Goal: Task Accomplishment & Management: Use online tool/utility

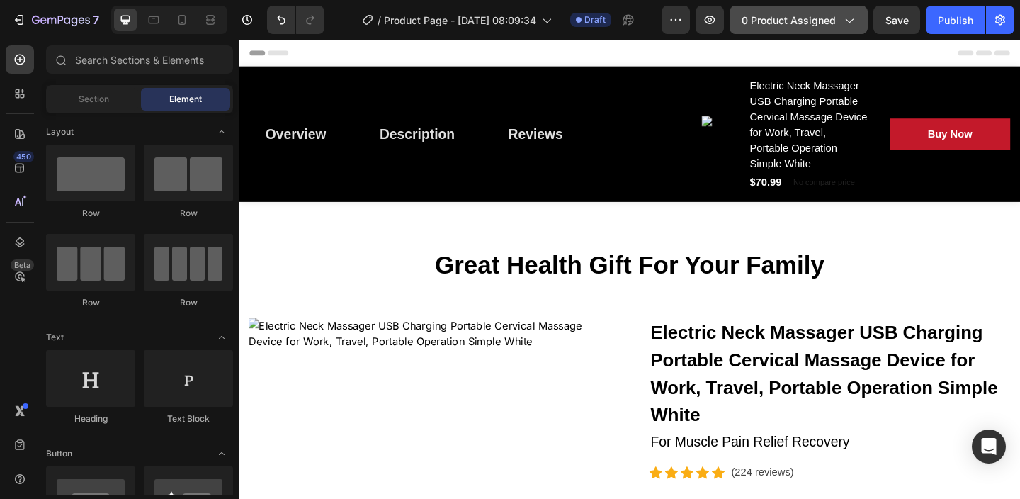
click at [818, 31] on button "0 product assigned" at bounding box center [798, 20] width 138 height 28
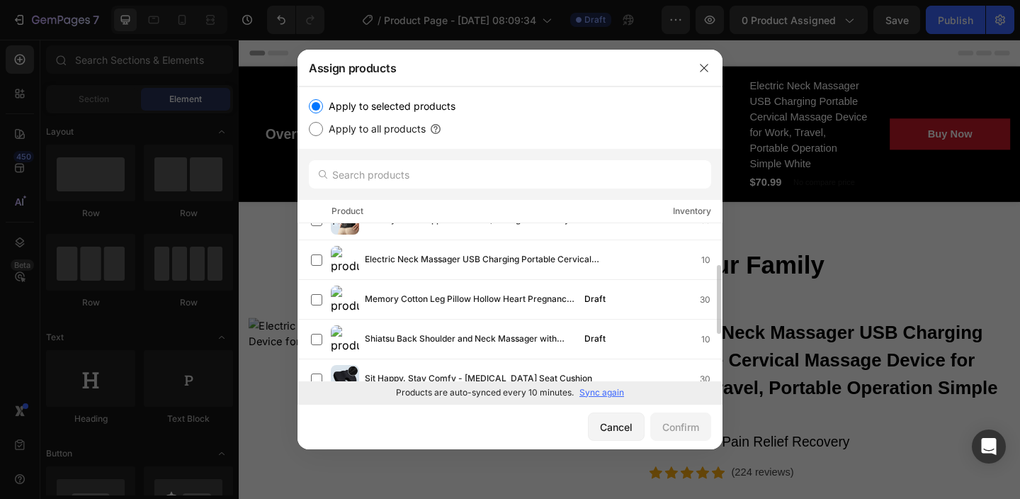
scroll to position [100, 0]
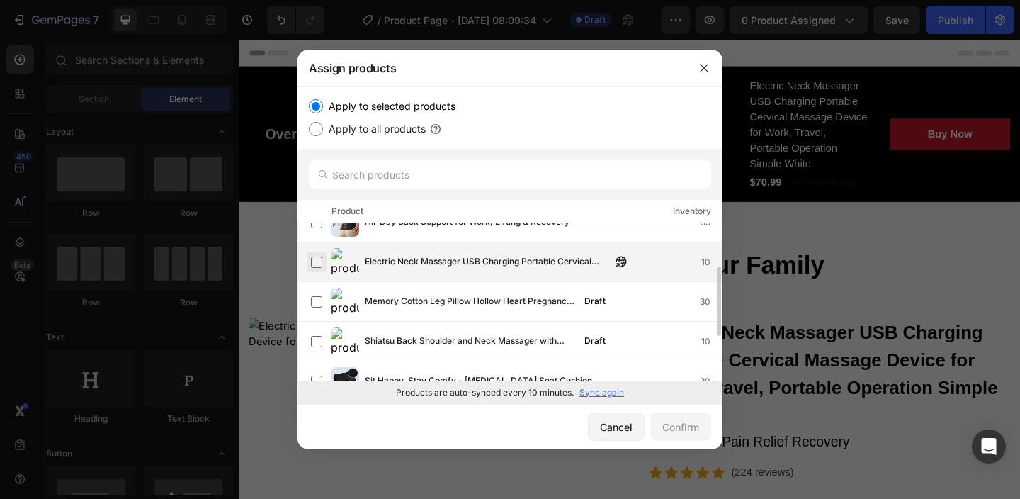
click at [316, 261] on label at bounding box center [316, 261] width 11 height 11
click at [680, 420] on div "Confirm" at bounding box center [680, 426] width 37 height 15
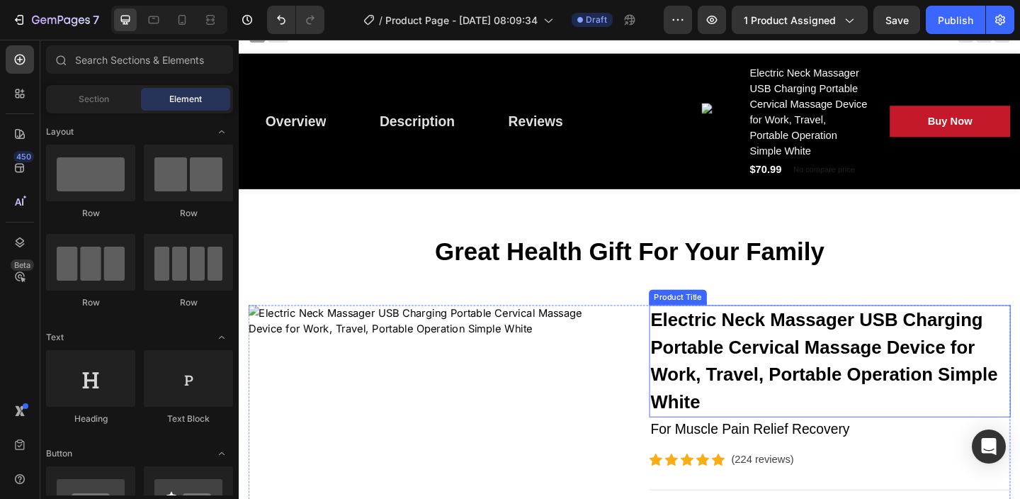
scroll to position [0, 0]
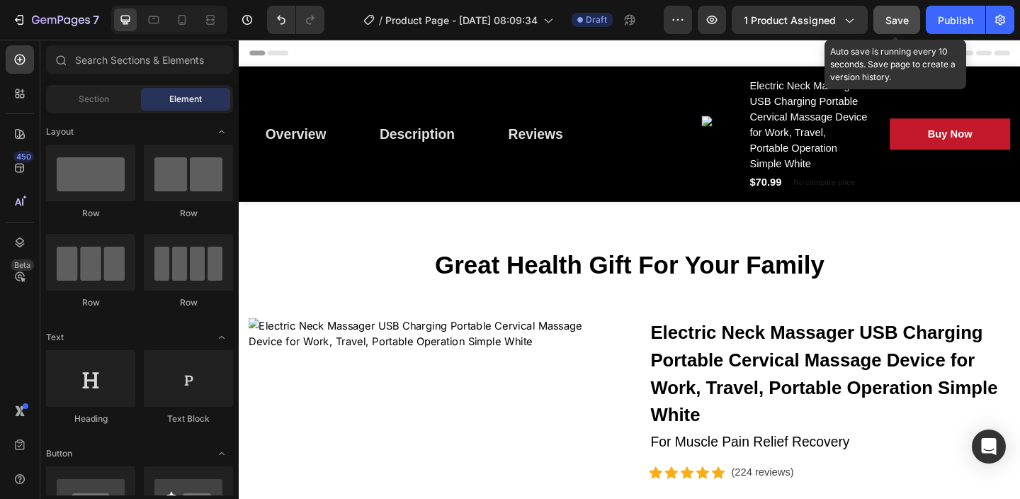
click at [905, 25] on span "Save" at bounding box center [896, 20] width 23 height 12
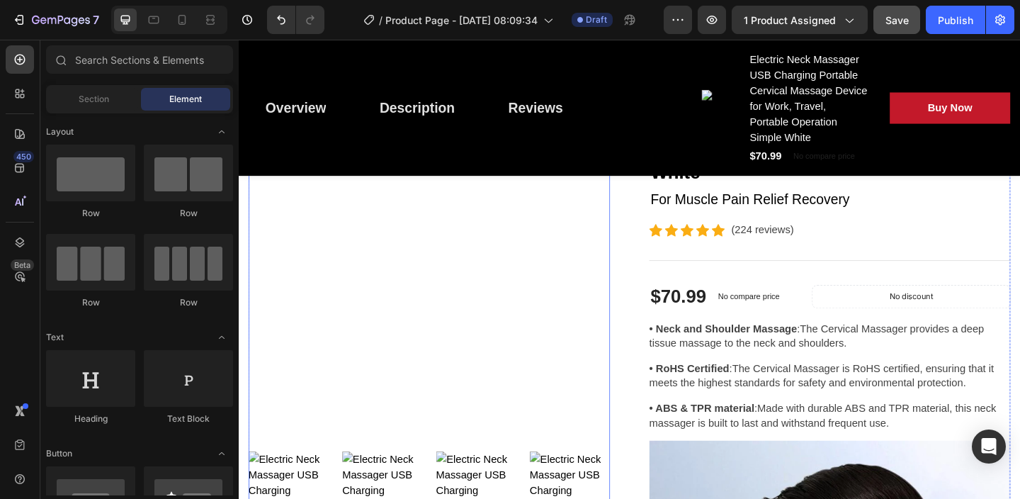
click at [429, 309] on img at bounding box center [445, 275] width 393 height 393
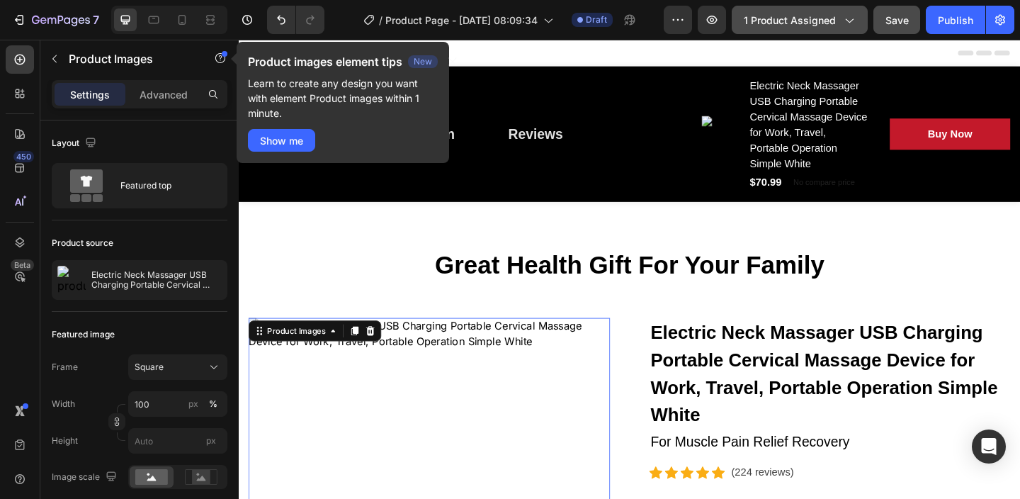
click at [856, 25] on button "1 product assigned" at bounding box center [800, 20] width 136 height 28
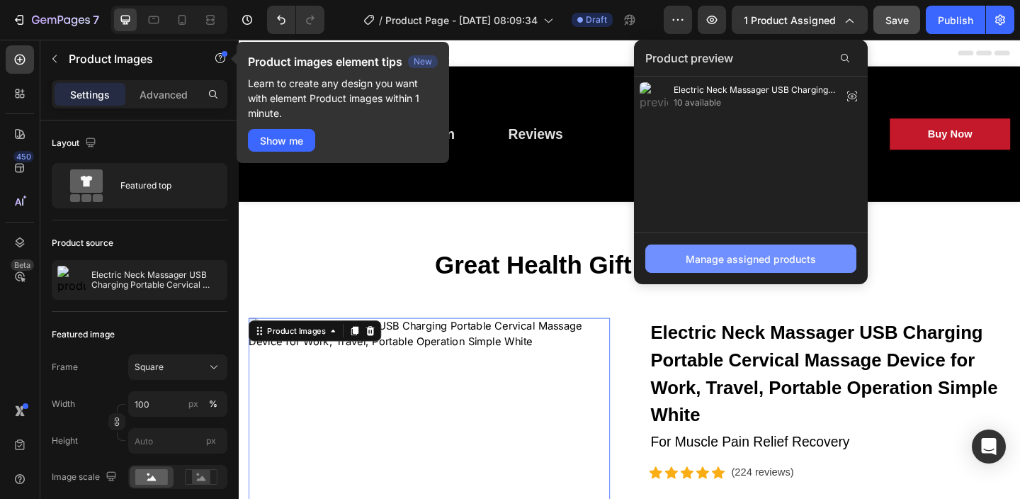
click at [749, 260] on div "Manage assigned products" at bounding box center [750, 258] width 130 height 15
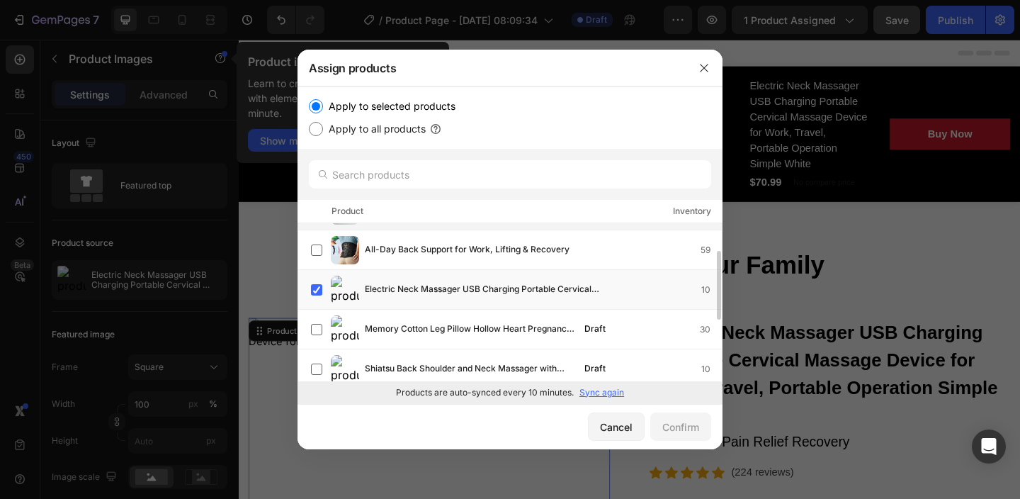
scroll to position [75, 0]
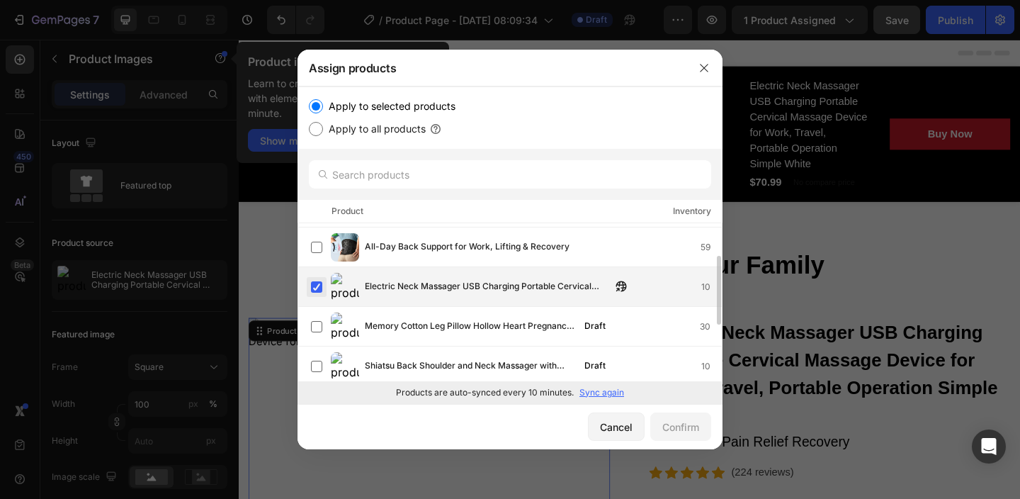
click at [312, 285] on label at bounding box center [316, 286] width 11 height 11
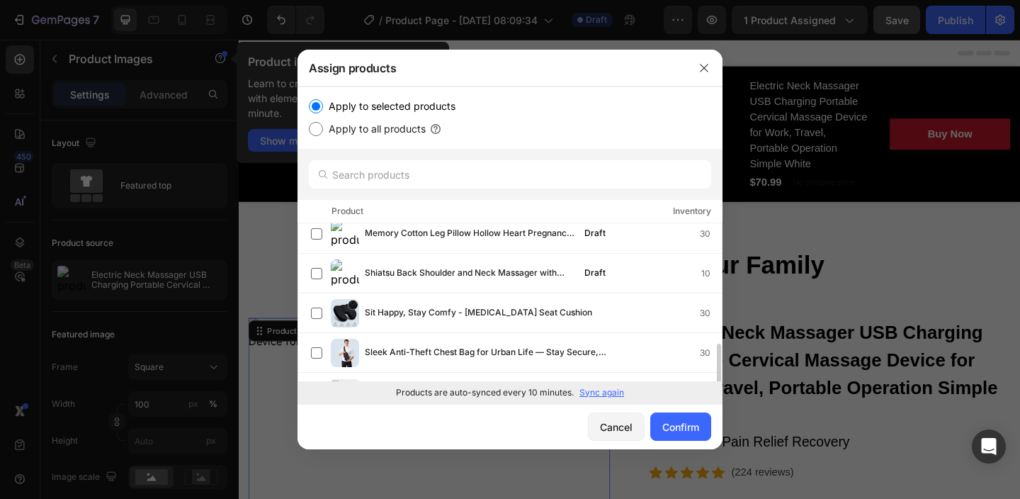
scroll to position [200, 0]
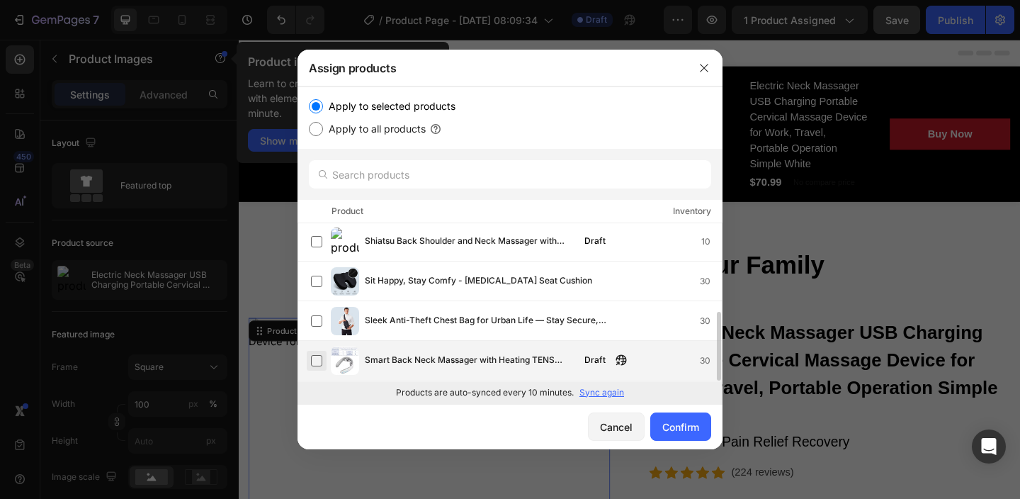
click at [317, 360] on label at bounding box center [316, 360] width 11 height 11
click at [678, 419] on div "Confirm" at bounding box center [680, 426] width 37 height 15
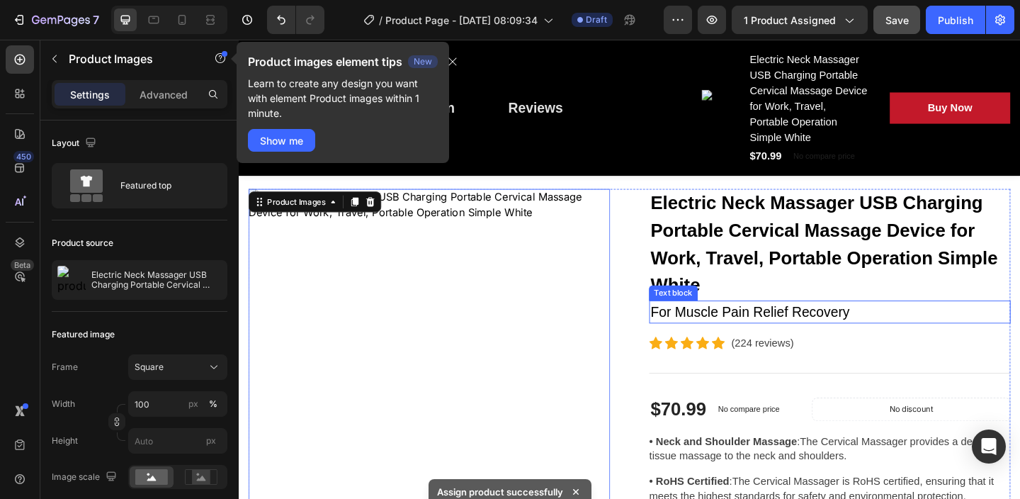
scroll to position [74, 0]
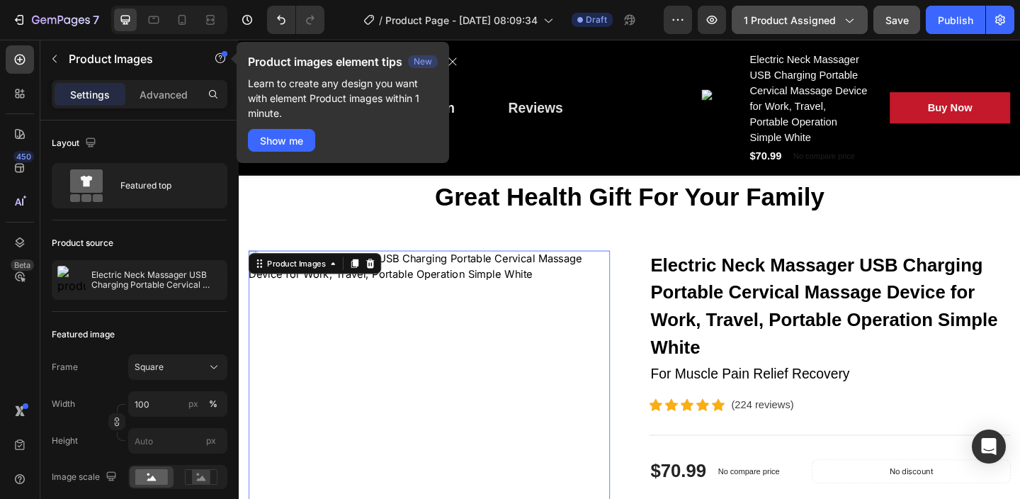
click at [834, 22] on span "1 product assigned" at bounding box center [790, 20] width 92 height 15
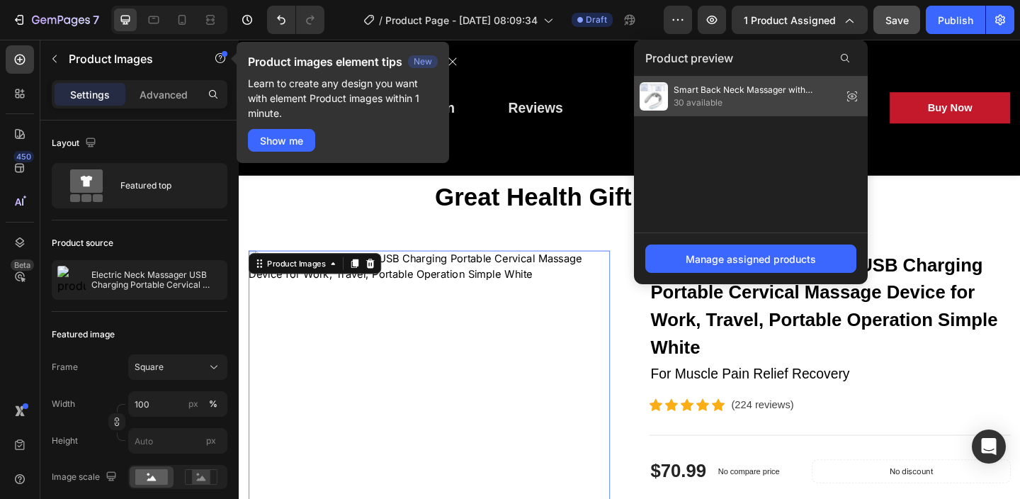
click at [719, 91] on span "Smart Back Neck Massager with Heating TENS Pulse Cervical Muscle Massage Wirele…" at bounding box center [754, 90] width 163 height 13
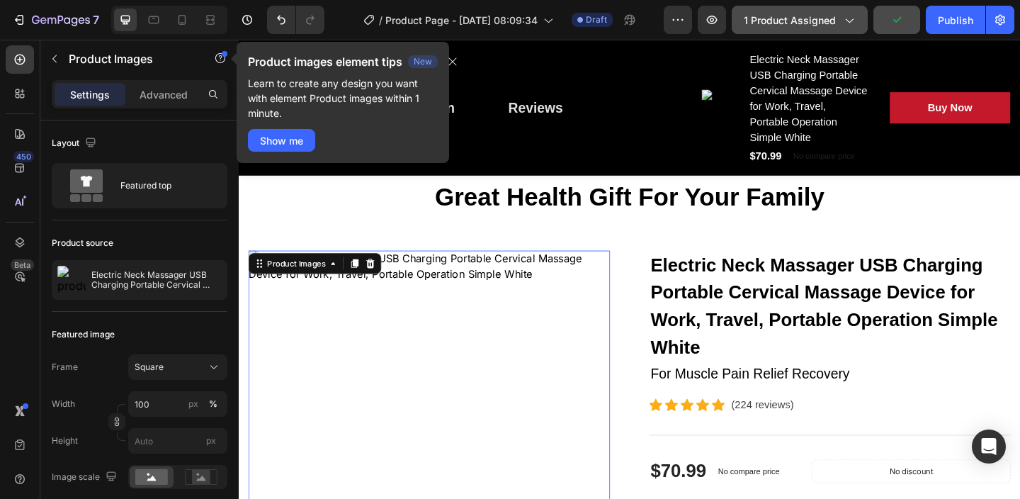
click at [793, 18] on span "1 product assigned" at bounding box center [790, 20] width 92 height 15
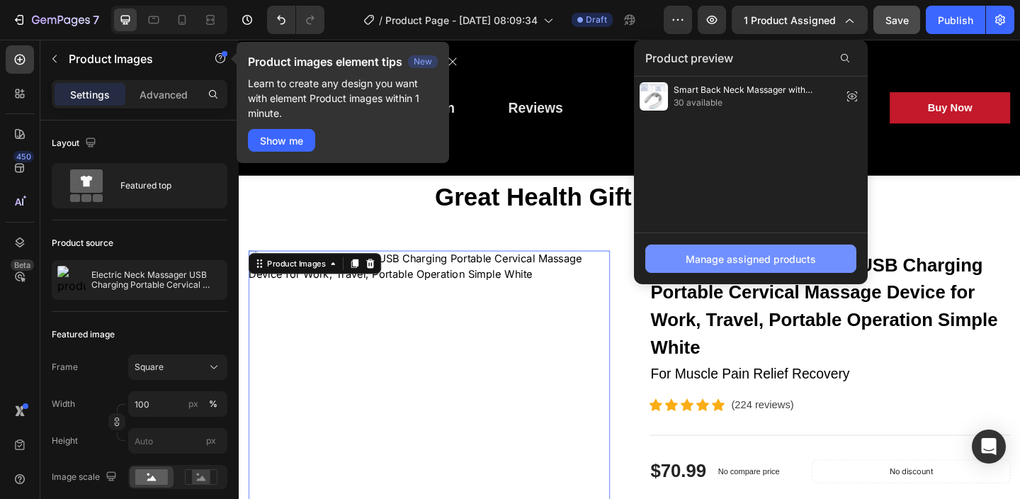
click at [777, 264] on div "Manage assigned products" at bounding box center [750, 258] width 130 height 15
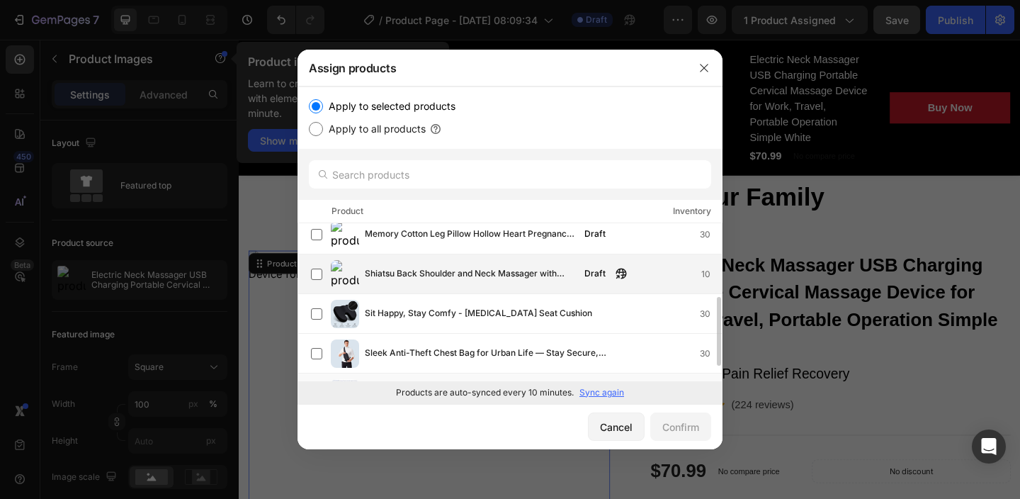
scroll to position [200, 0]
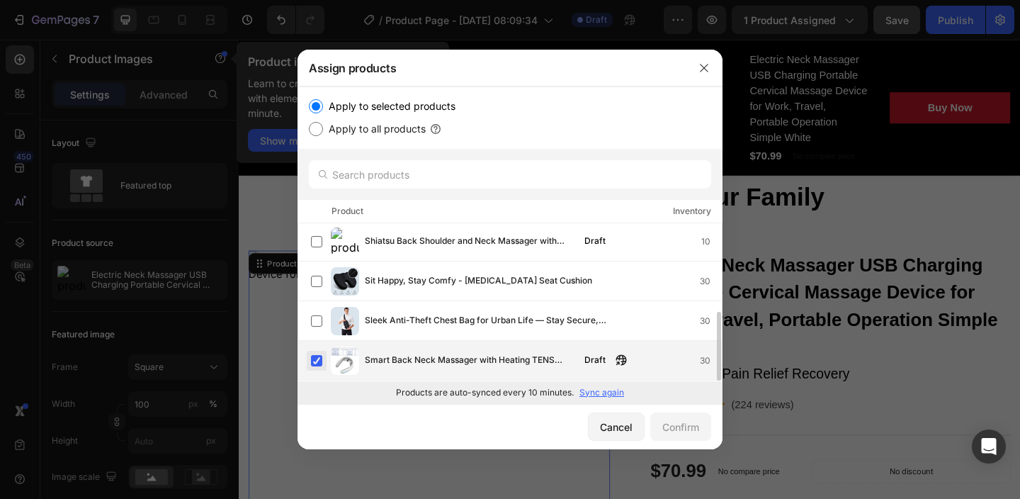
click at [321, 357] on label at bounding box center [316, 360] width 11 height 11
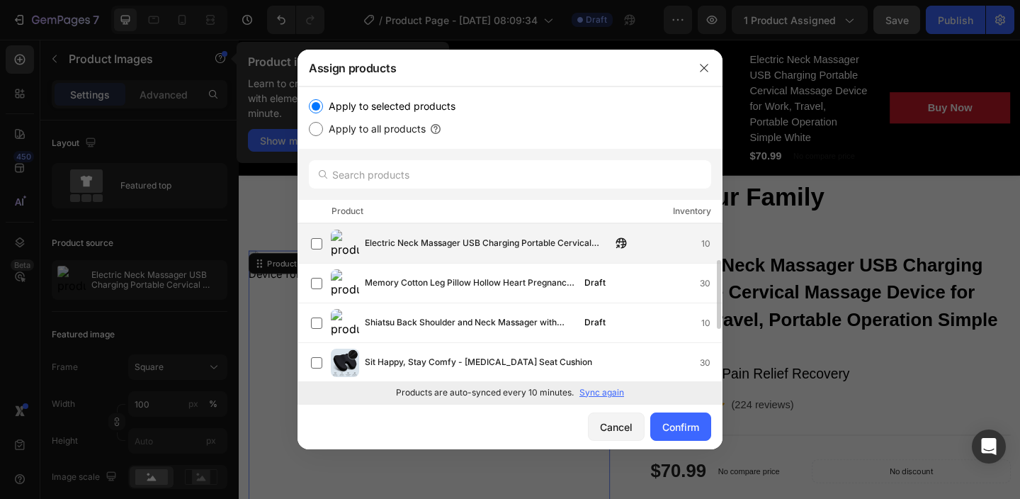
scroll to position [102, 0]
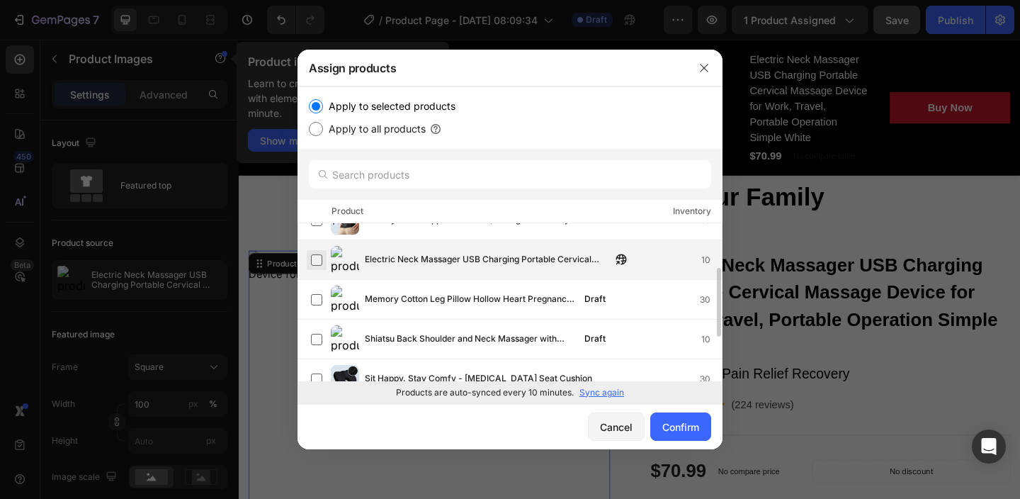
click at [315, 260] on label at bounding box center [316, 259] width 11 height 11
click at [673, 417] on button "Confirm" at bounding box center [680, 426] width 61 height 28
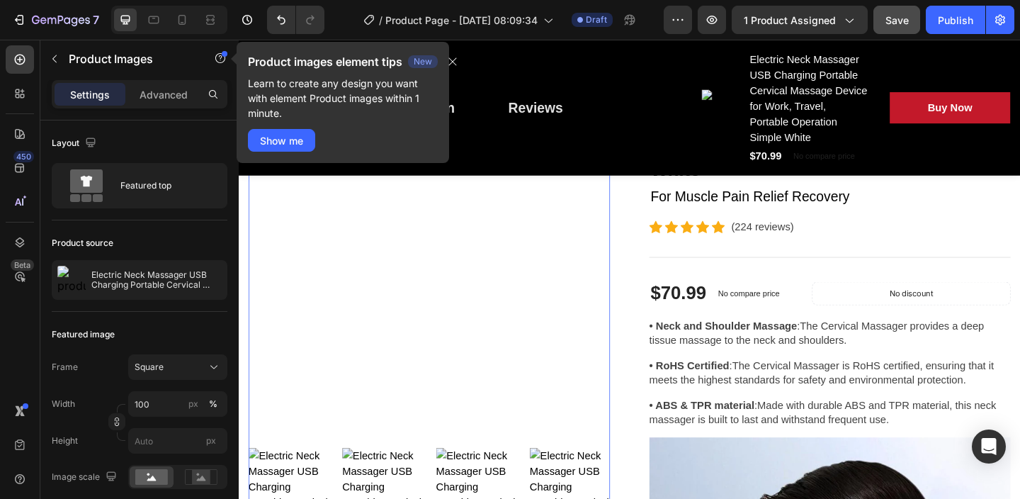
scroll to position [0, 0]
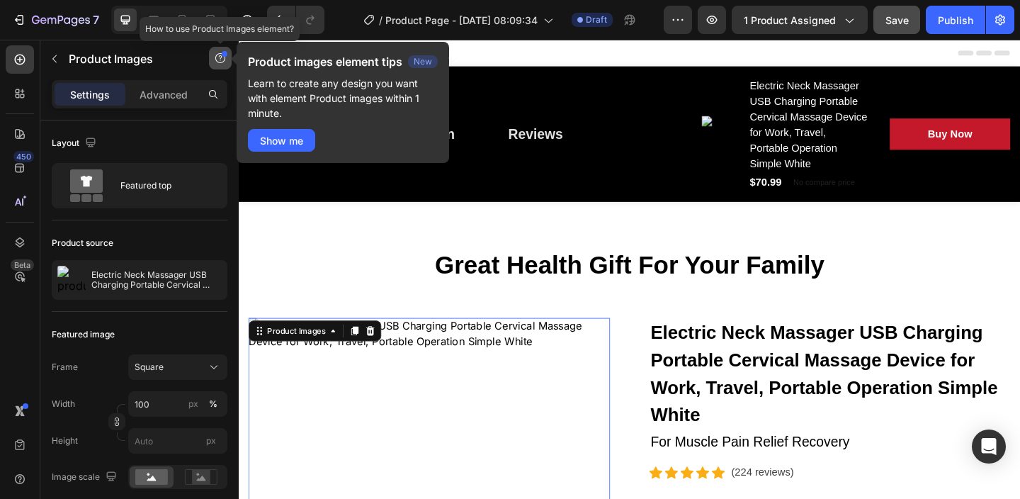
click at [218, 59] on icon "button" at bounding box center [220, 57] width 11 height 11
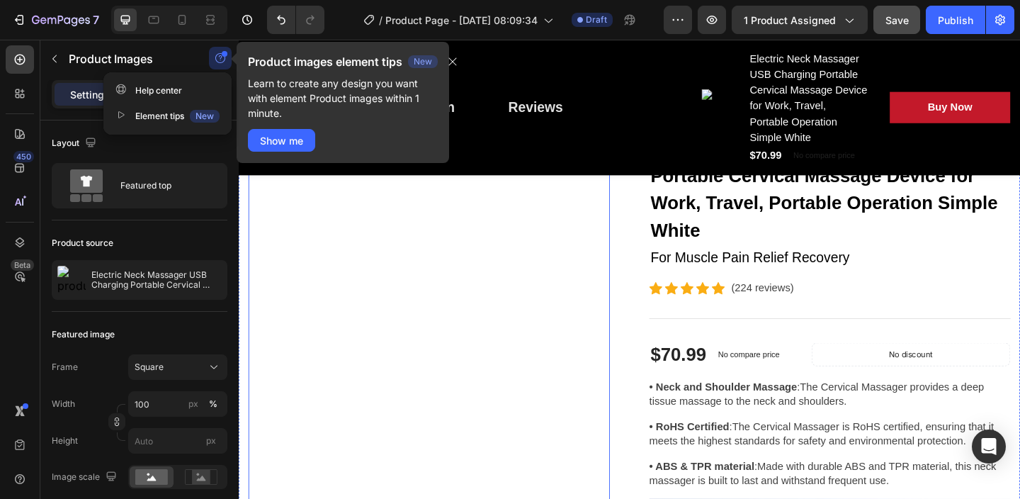
scroll to position [210, 0]
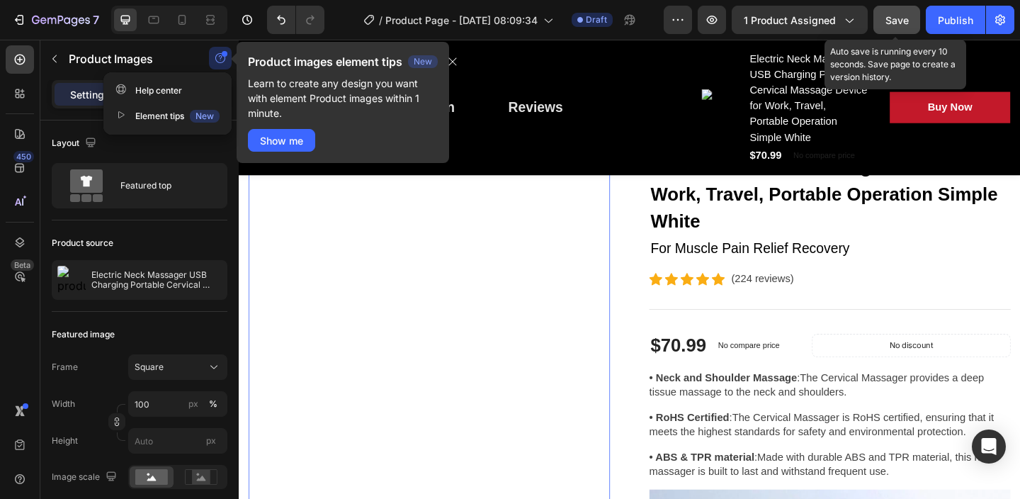
click at [897, 19] on span "Save" at bounding box center [896, 20] width 23 height 12
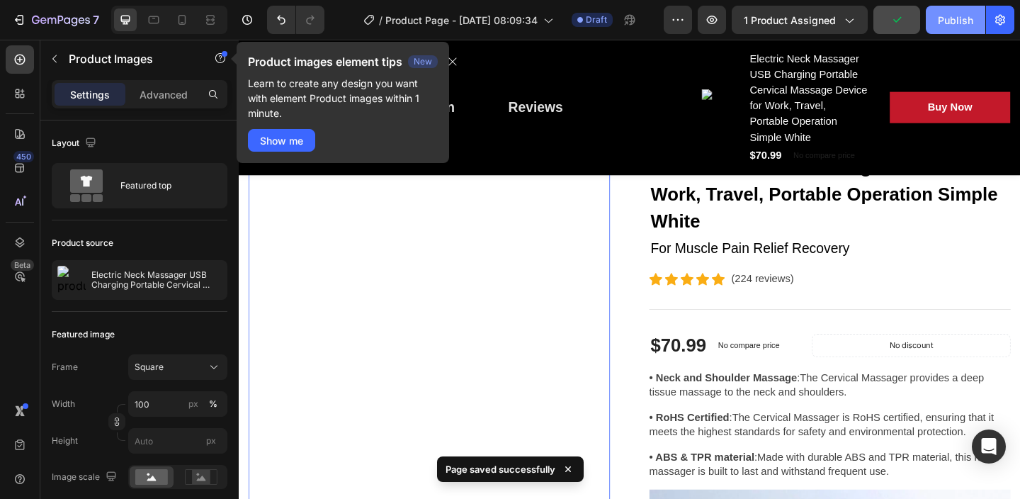
click at [958, 28] on button "Publish" at bounding box center [955, 20] width 59 height 28
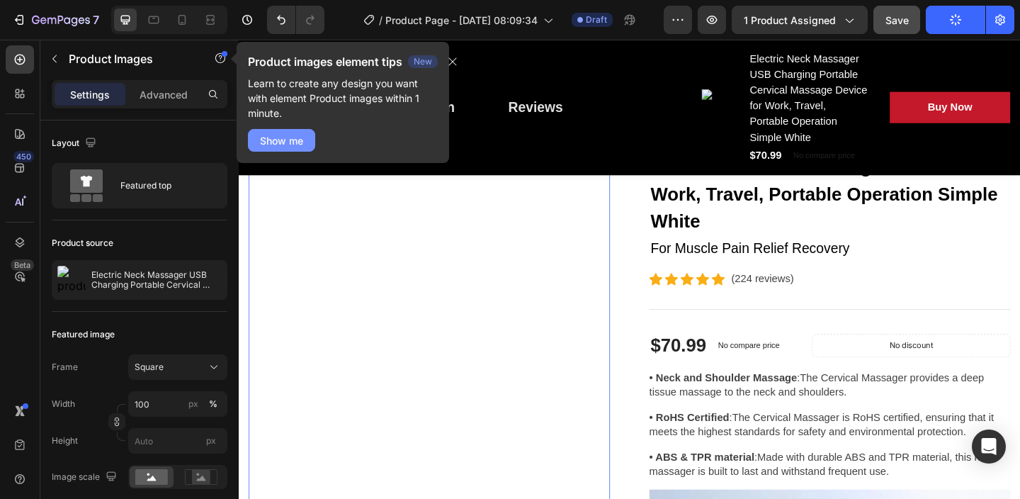
click at [297, 140] on div "Show me" at bounding box center [281, 140] width 43 height 15
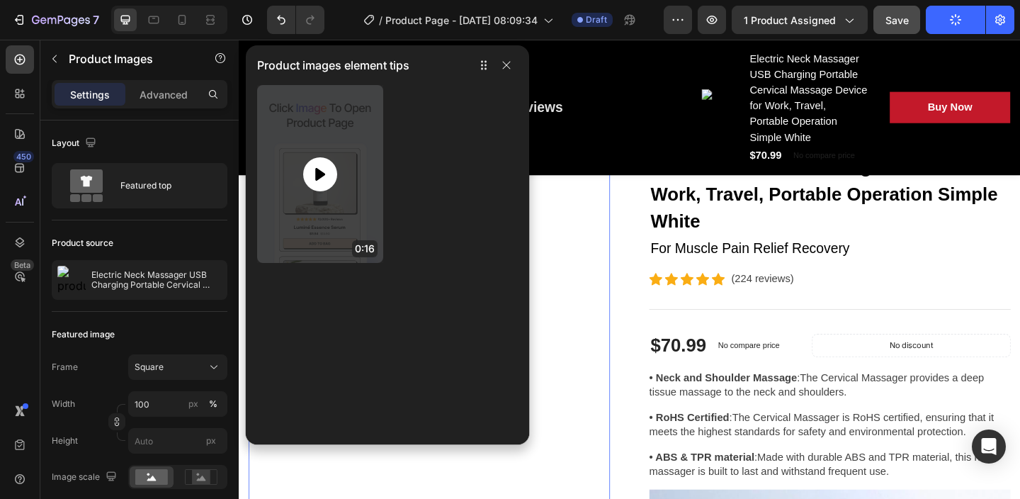
click at [322, 173] on icon at bounding box center [320, 173] width 10 height 13
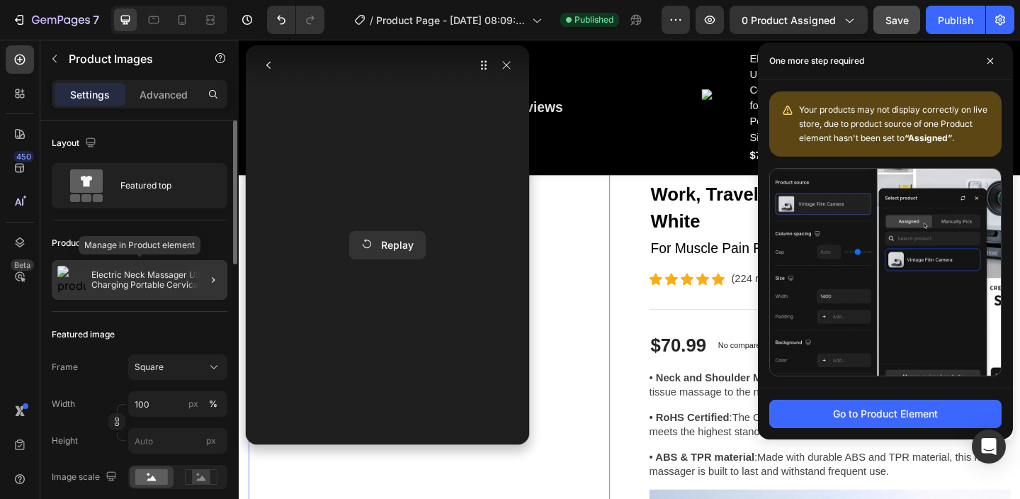
click at [157, 272] on p "Electric Neck Massager USB Charging Portable Cervical Massage Device for Work, …" at bounding box center [156, 280] width 130 height 20
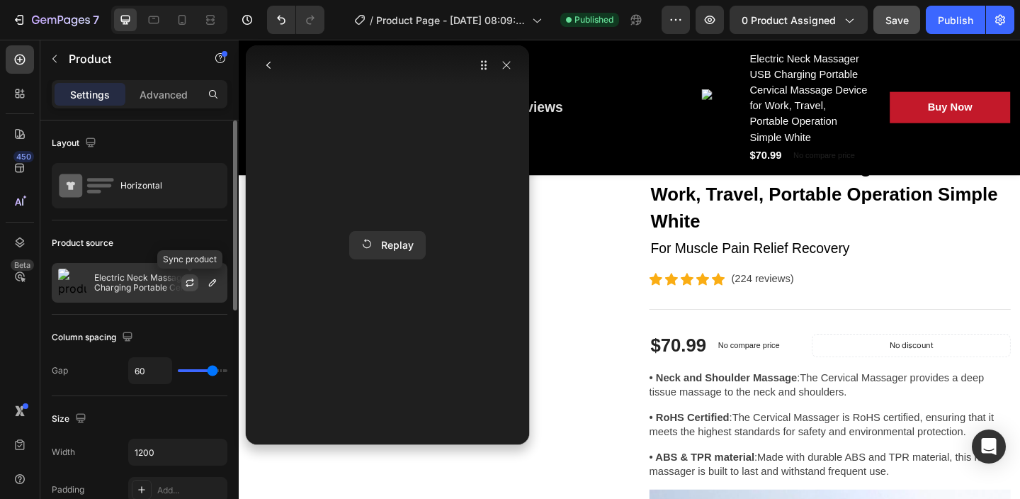
click at [192, 283] on icon "button" at bounding box center [189, 282] width 11 height 11
click at [507, 65] on icon "button" at bounding box center [506, 64] width 11 height 11
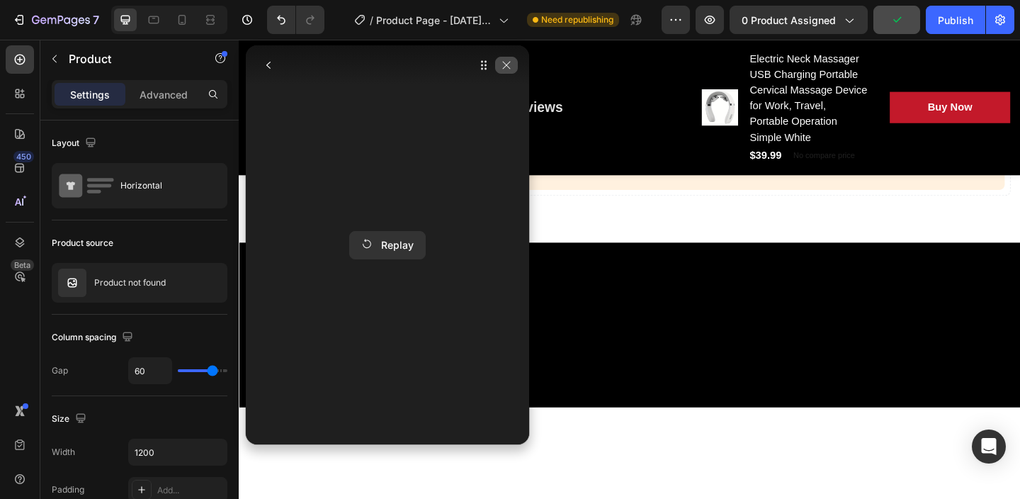
click at [508, 64] on icon "button" at bounding box center [506, 64] width 11 height 11
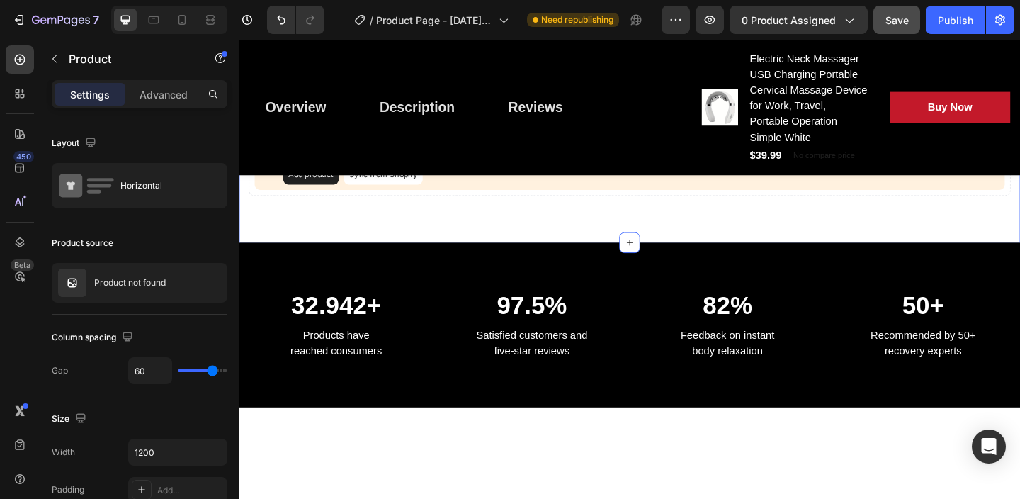
scroll to position [0, 0]
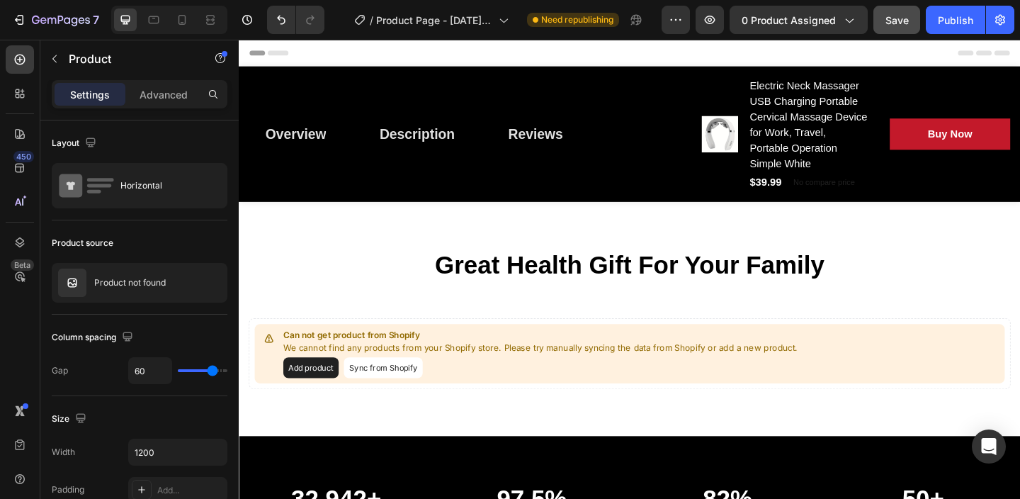
click at [406, 397] on button "Sync from Shopify" at bounding box center [396, 396] width 86 height 23
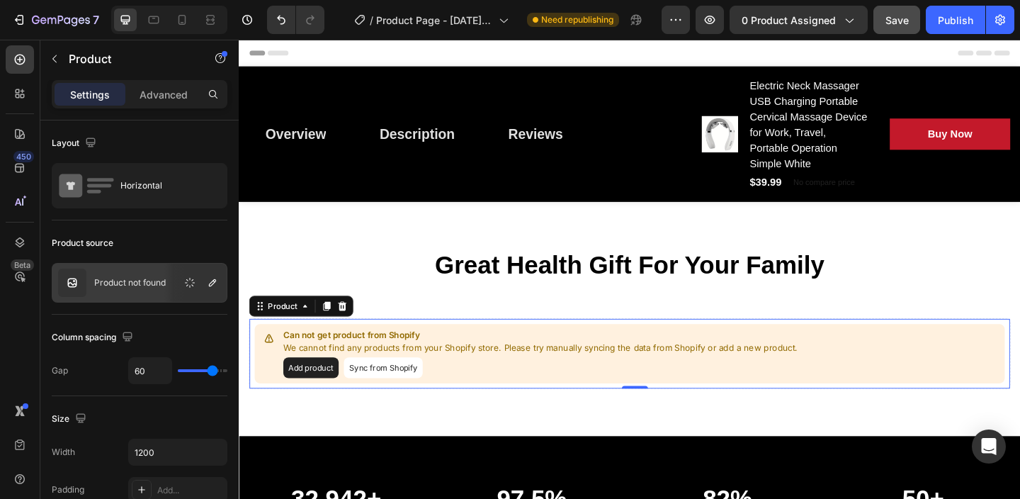
click at [397, 394] on button "Sync from Shopify" at bounding box center [396, 396] width 86 height 23
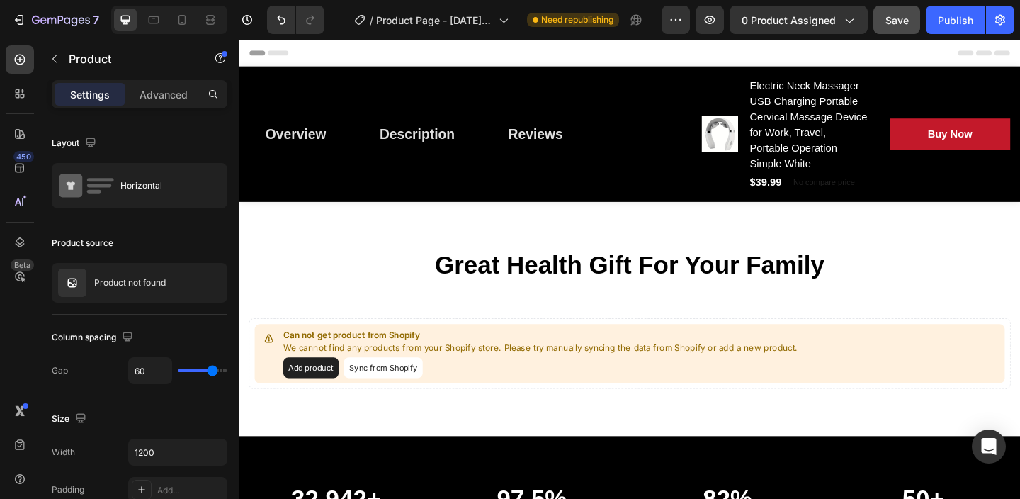
click at [323, 395] on button "Add product" at bounding box center [317, 396] width 60 height 23
click at [812, 22] on span "0 product assigned" at bounding box center [788, 20] width 94 height 15
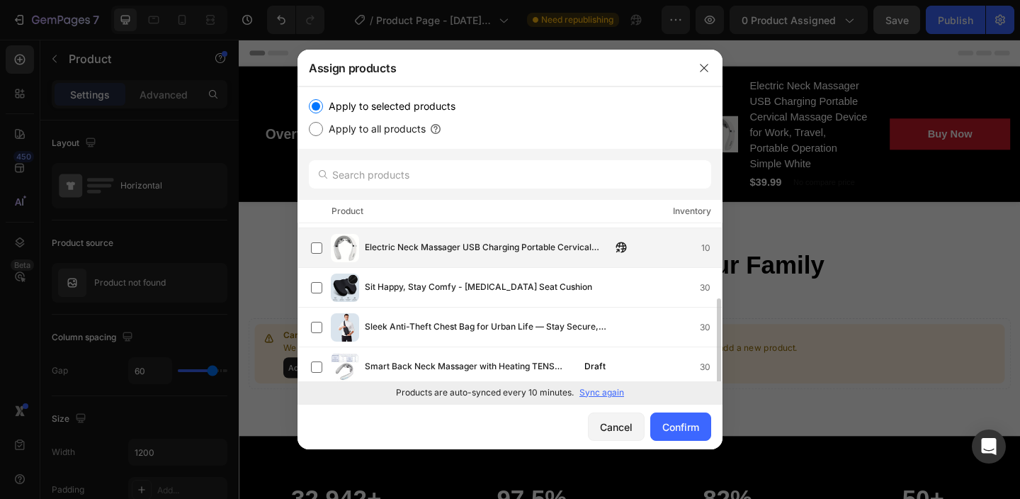
scroll to position [120, 0]
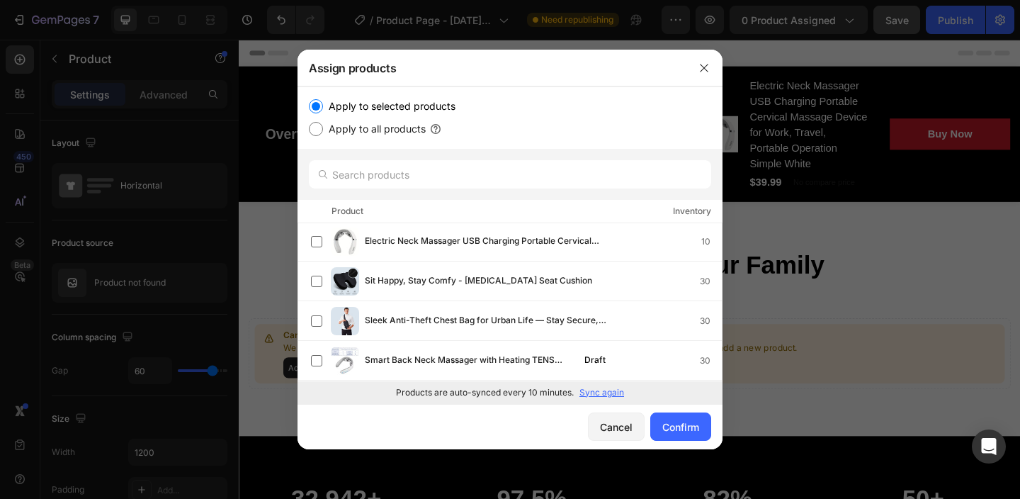
click at [346, 130] on label "Apply to all products" at bounding box center [374, 128] width 103 height 17
click at [323, 130] on input "Apply to all products" at bounding box center [316, 129] width 14 height 14
radio input "true"
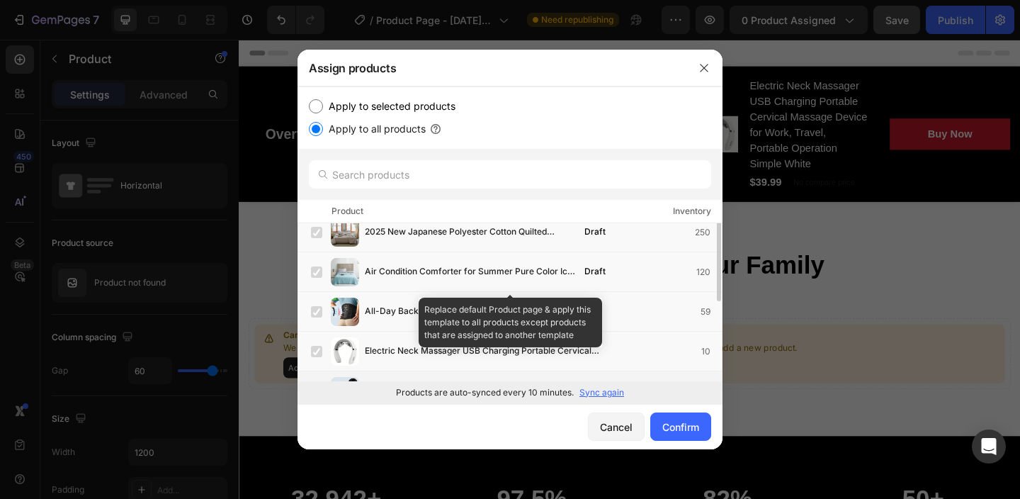
scroll to position [0, 0]
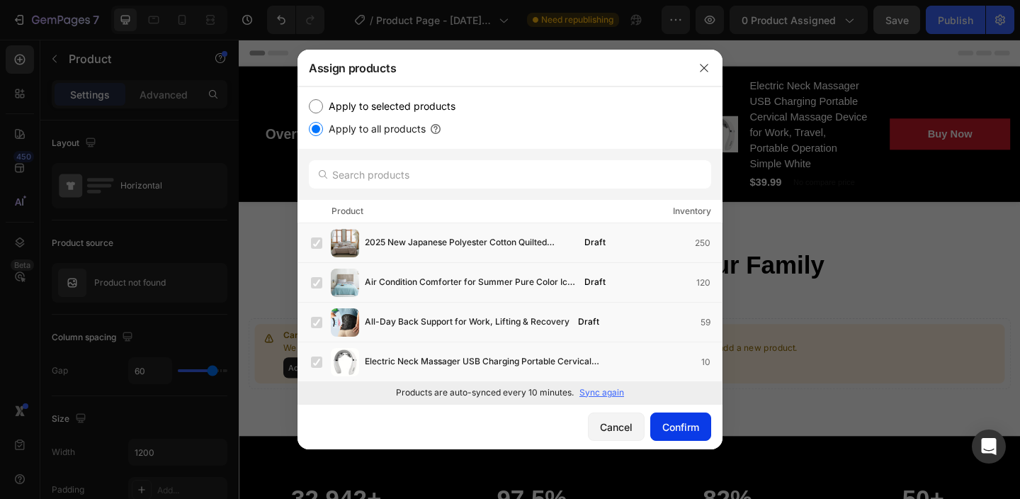
click at [677, 418] on button "Confirm" at bounding box center [680, 426] width 61 height 28
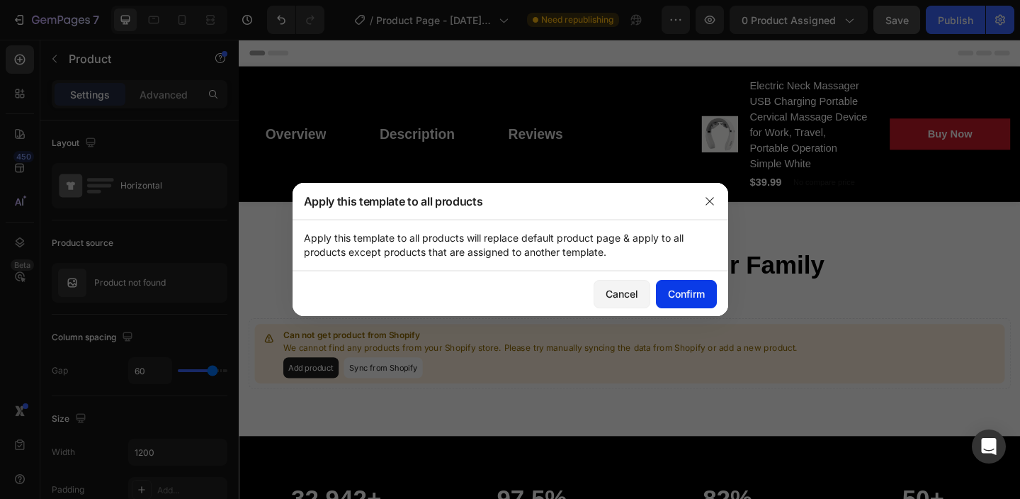
click at [676, 289] on div "Confirm" at bounding box center [686, 293] width 37 height 15
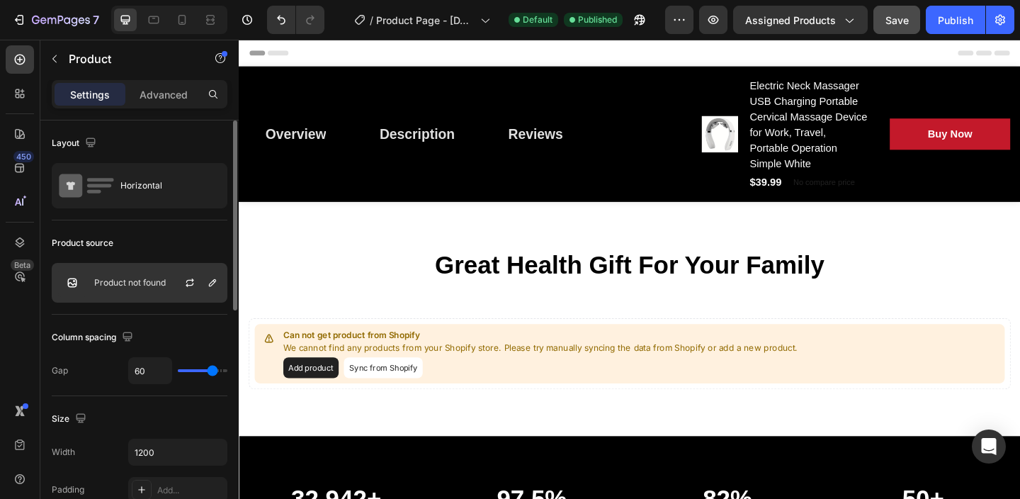
click at [123, 280] on p "Product not found" at bounding box center [130, 283] width 72 height 10
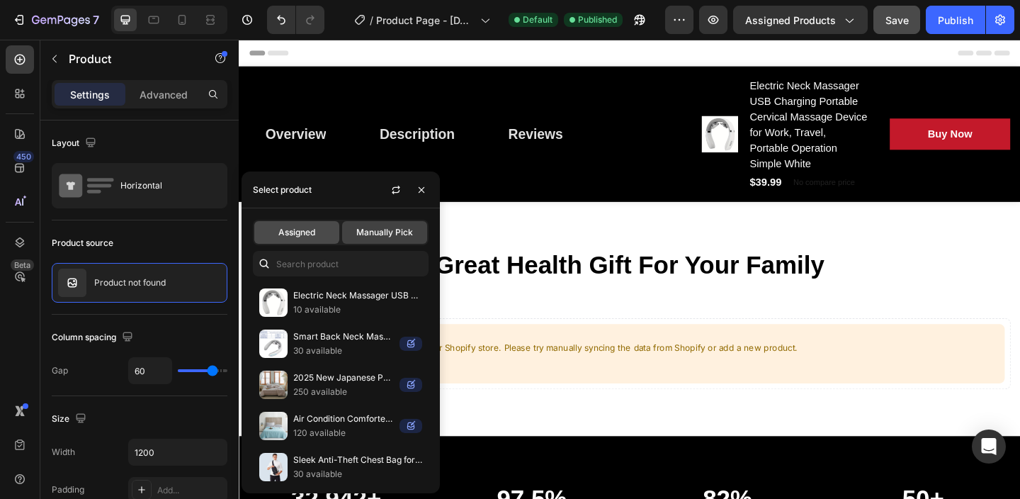
click at [289, 232] on span "Assigned" at bounding box center [296, 232] width 37 height 13
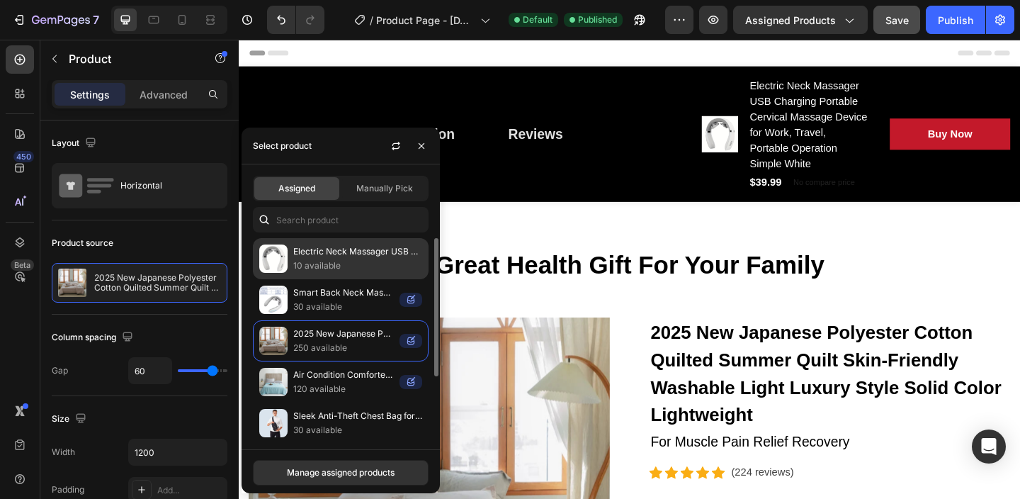
click at [348, 254] on p "Electric Neck Massager USB Charging Portable Cervical Massage Device for Work, …" at bounding box center [357, 251] width 129 height 14
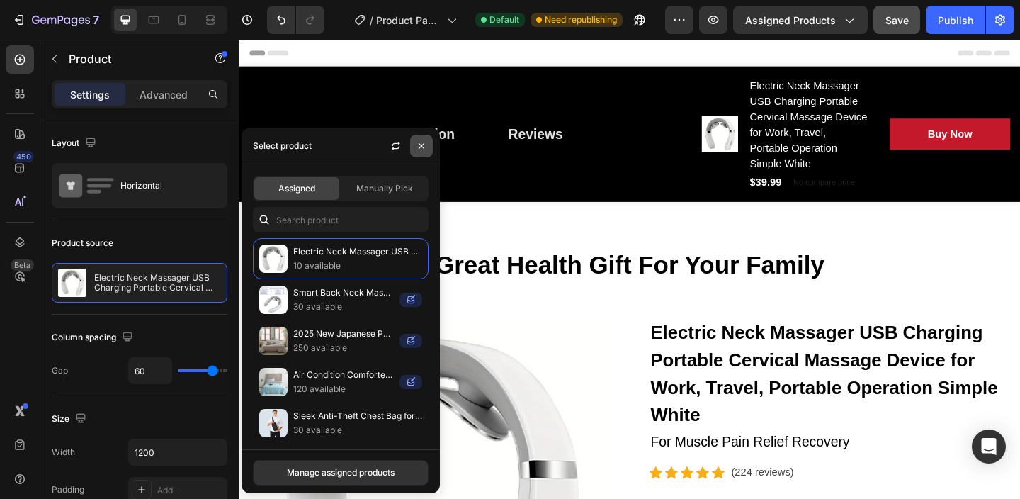
click at [421, 141] on icon "button" at bounding box center [421, 145] width 11 height 11
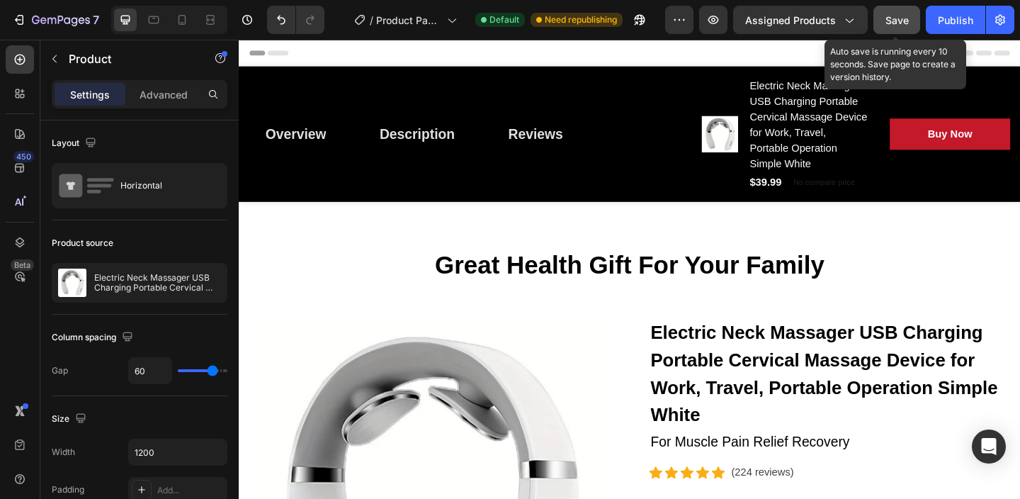
click at [893, 27] on div "Save" at bounding box center [896, 20] width 23 height 15
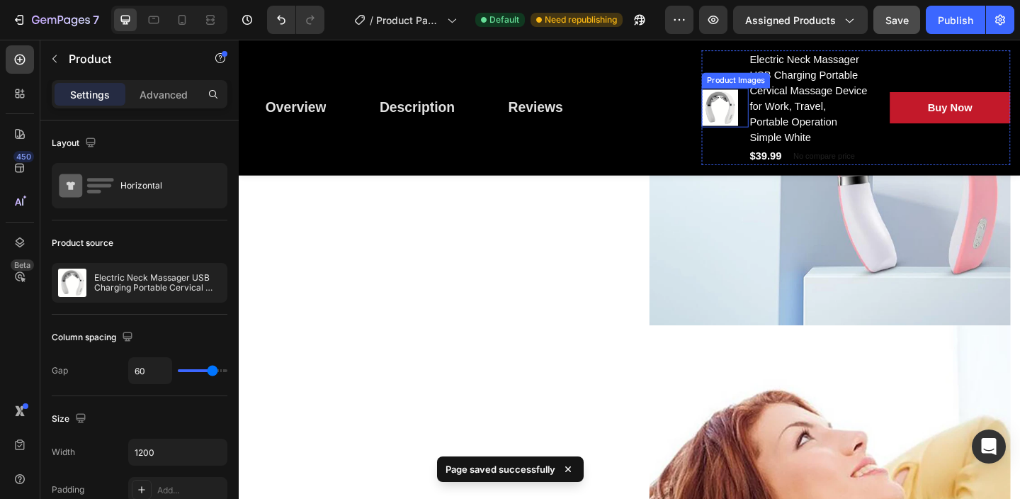
scroll to position [2753, 0]
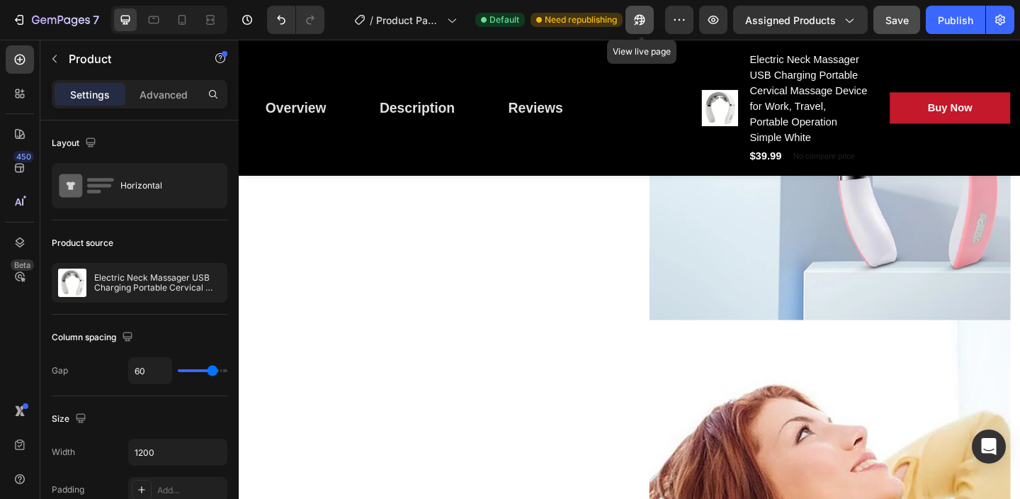
click at [638, 21] on icon "button" at bounding box center [636, 23] width 4 height 4
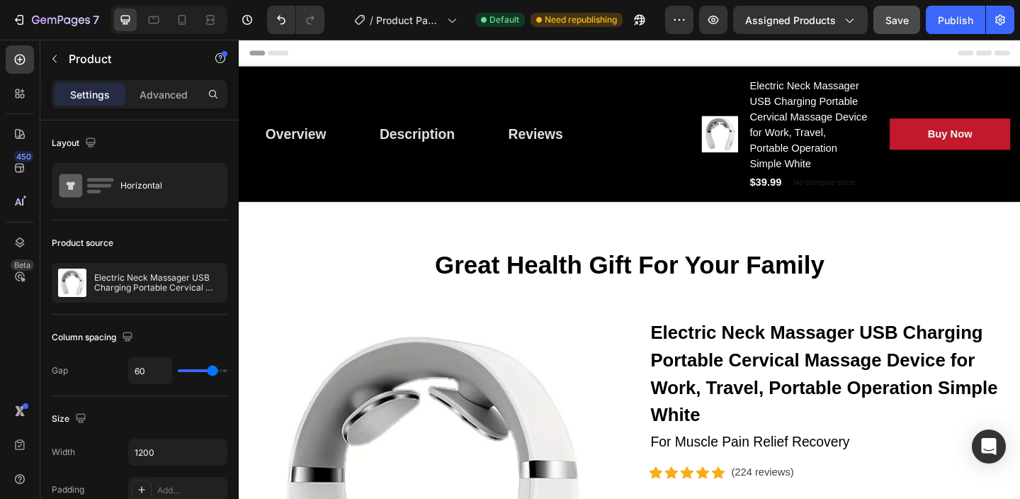
scroll to position [4, 0]
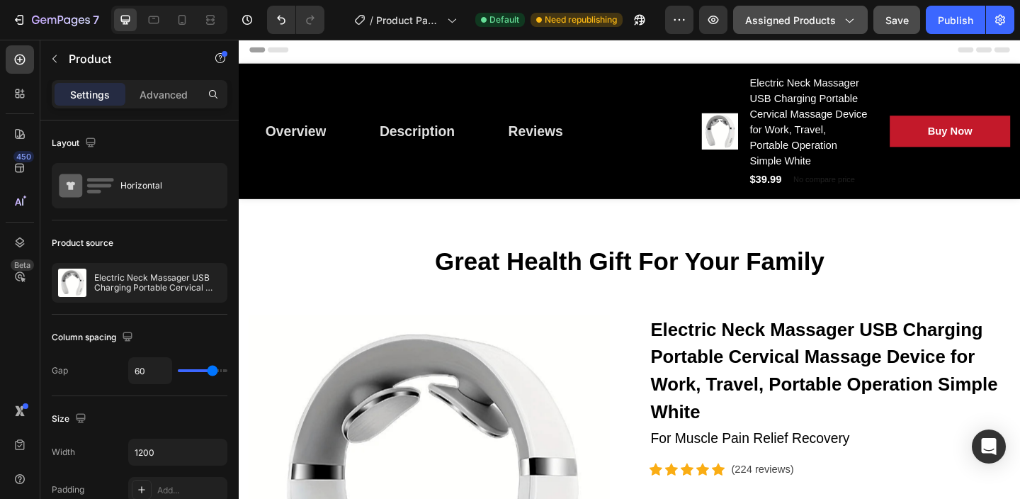
click at [848, 24] on icon "button" at bounding box center [848, 20] width 14 height 14
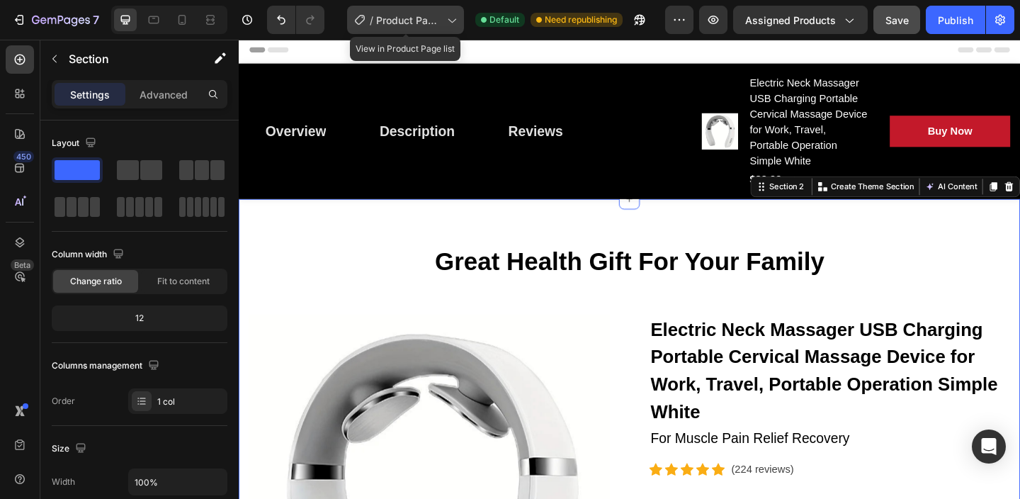
click at [455, 21] on icon at bounding box center [451, 20] width 14 height 14
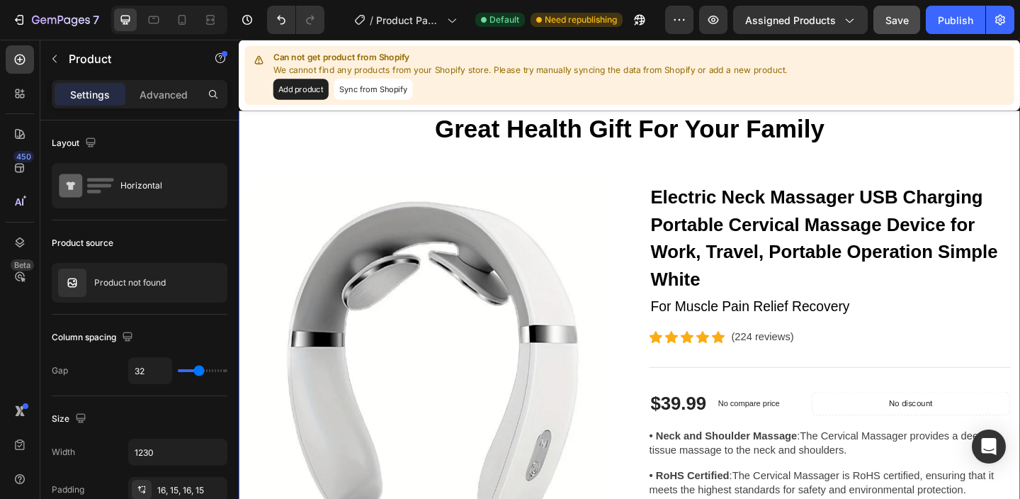
scroll to position [0, 0]
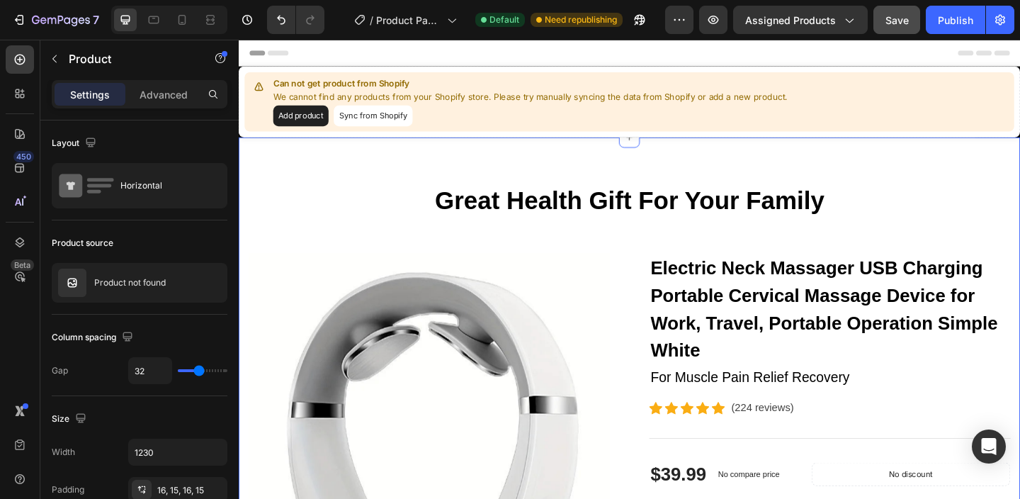
click at [349, 212] on p "Great Health Gift For Your Family" at bounding box center [664, 214] width 826 height 33
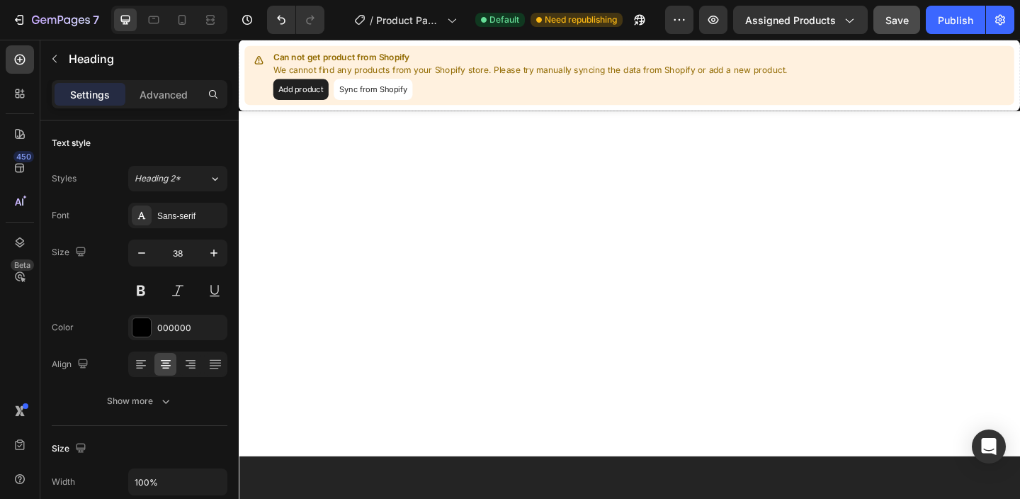
scroll to position [7916, 0]
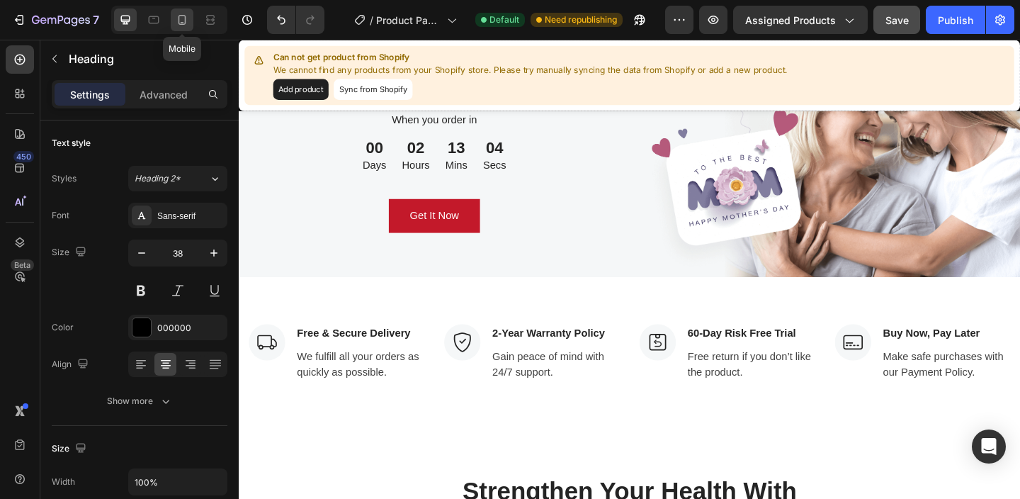
click at [183, 20] on icon at bounding box center [182, 20] width 14 height 14
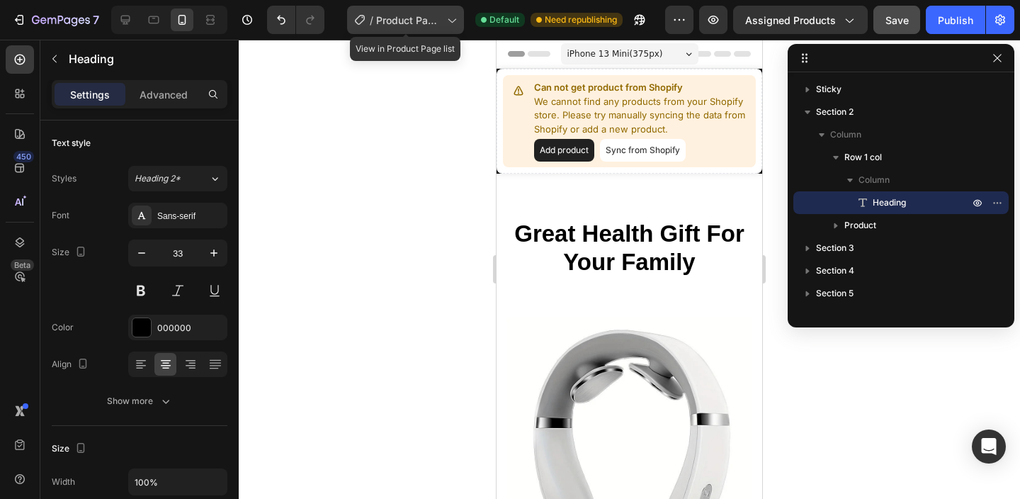
click at [412, 13] on span "Product Page - [DATE] 08:09:34" at bounding box center [408, 20] width 65 height 15
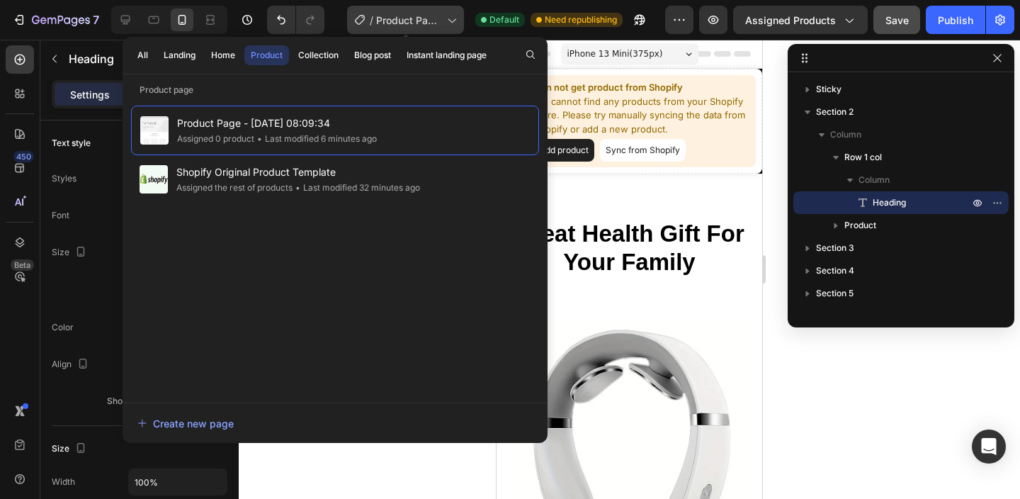
click at [412, 13] on span "Product Page - [DATE] 08:09:34" at bounding box center [408, 20] width 65 height 15
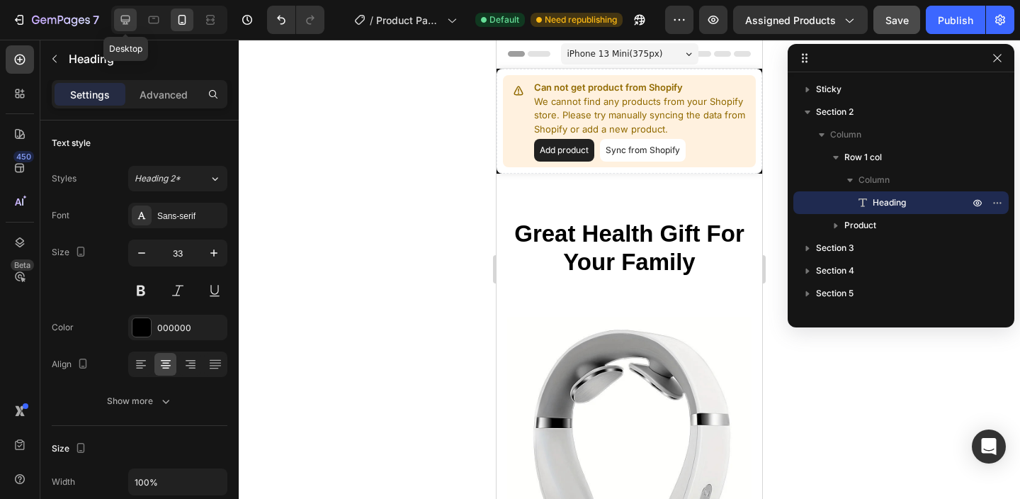
click at [118, 18] on icon at bounding box center [125, 20] width 14 height 14
type input "38"
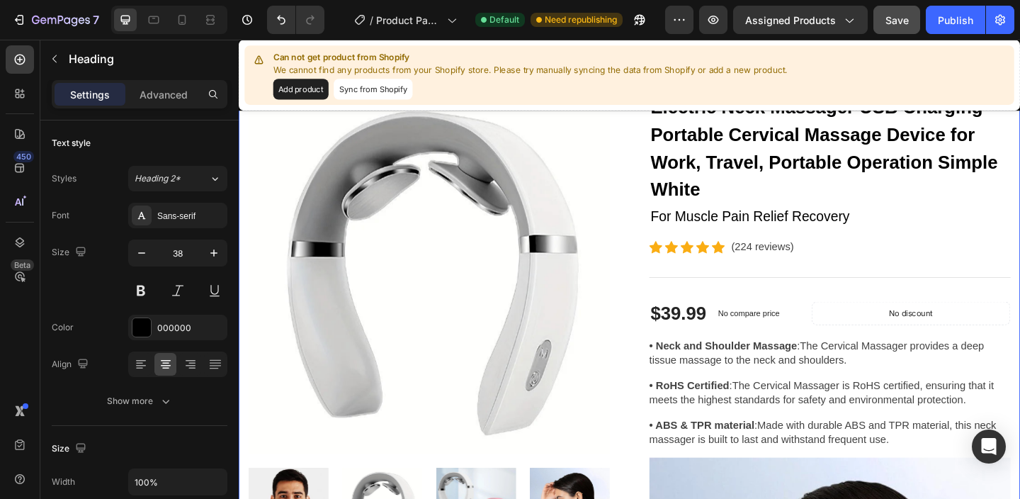
scroll to position [160, 0]
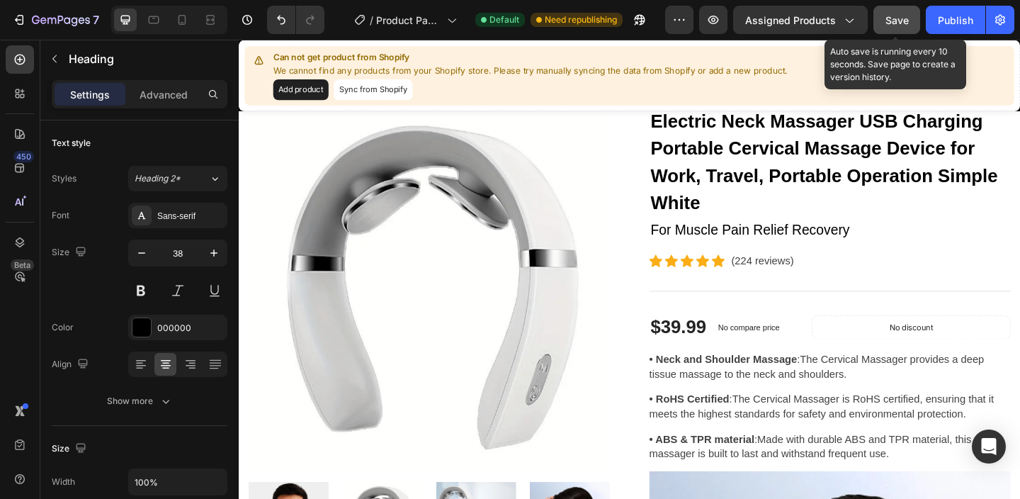
click at [900, 27] on div "Save" at bounding box center [896, 20] width 23 height 15
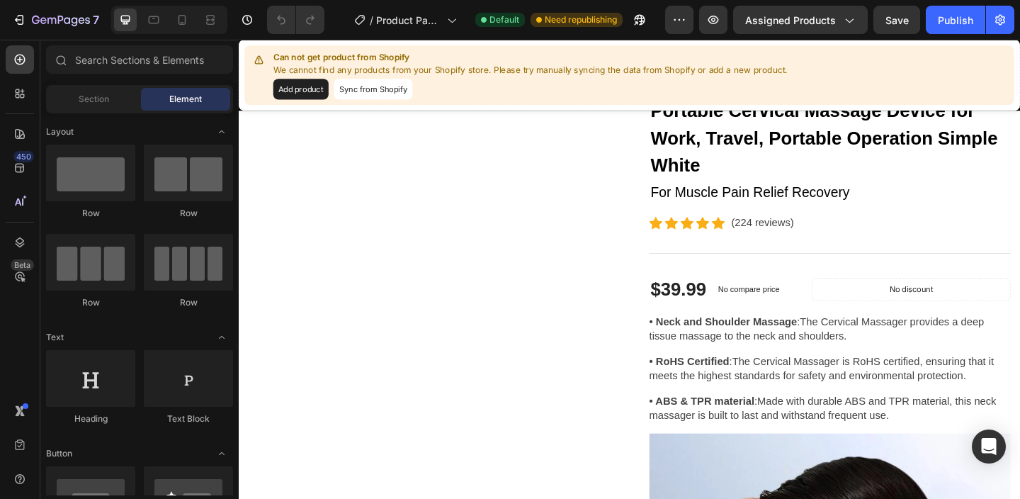
scroll to position [212, 0]
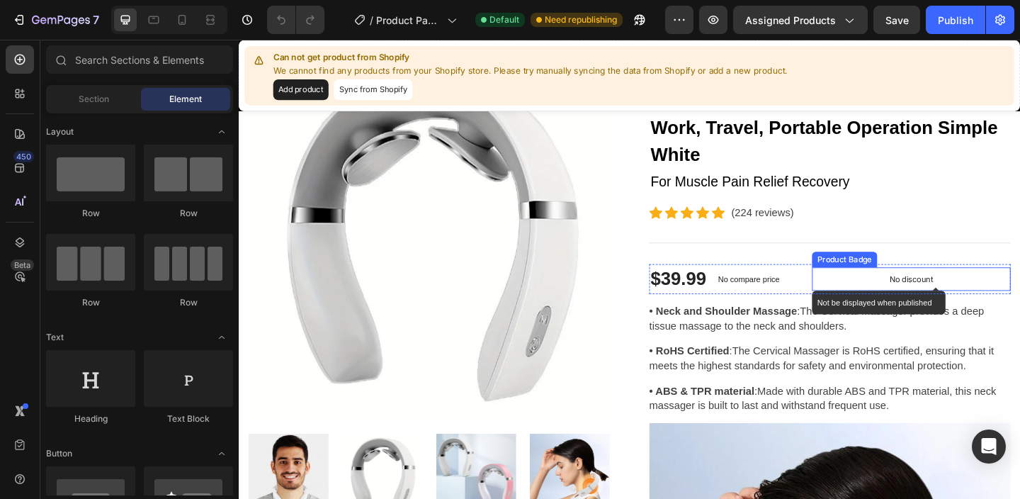
click at [961, 302] on p "No discount" at bounding box center [969, 299] width 47 height 13
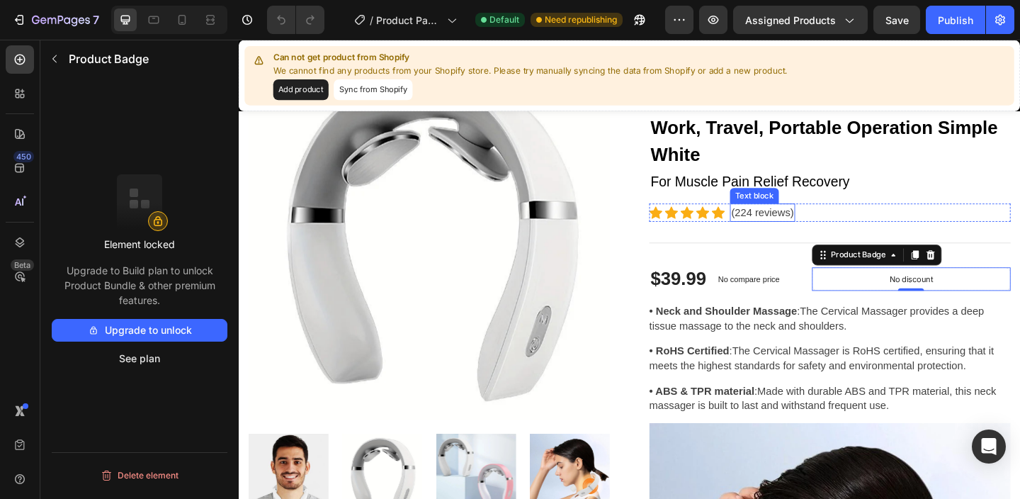
click at [825, 227] on p "(224 reviews)" at bounding box center [808, 227] width 68 height 17
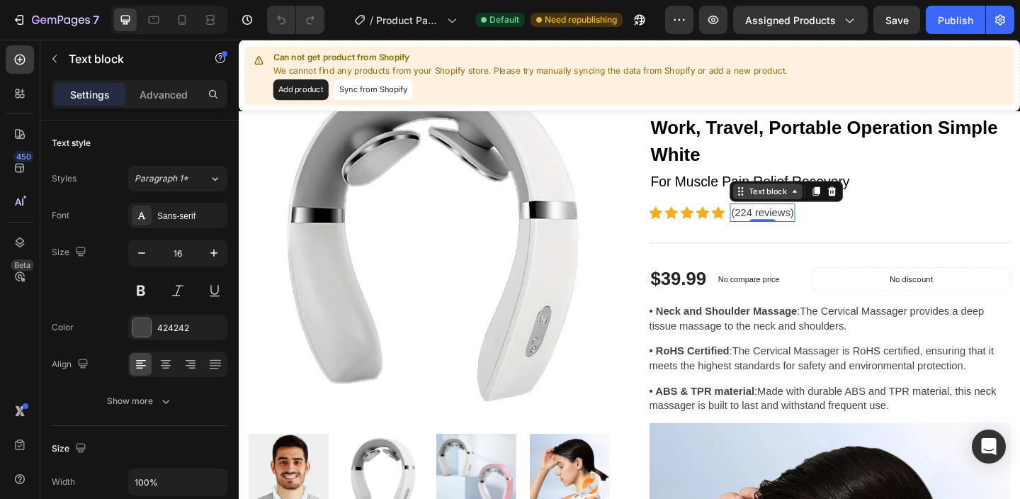
click at [810, 205] on div "Text block" at bounding box center [813, 204] width 47 height 13
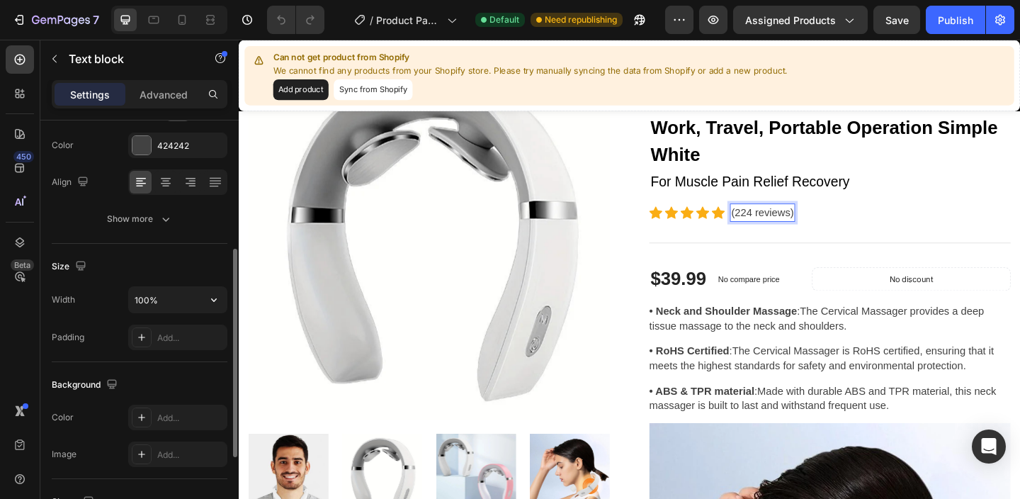
scroll to position [0, 0]
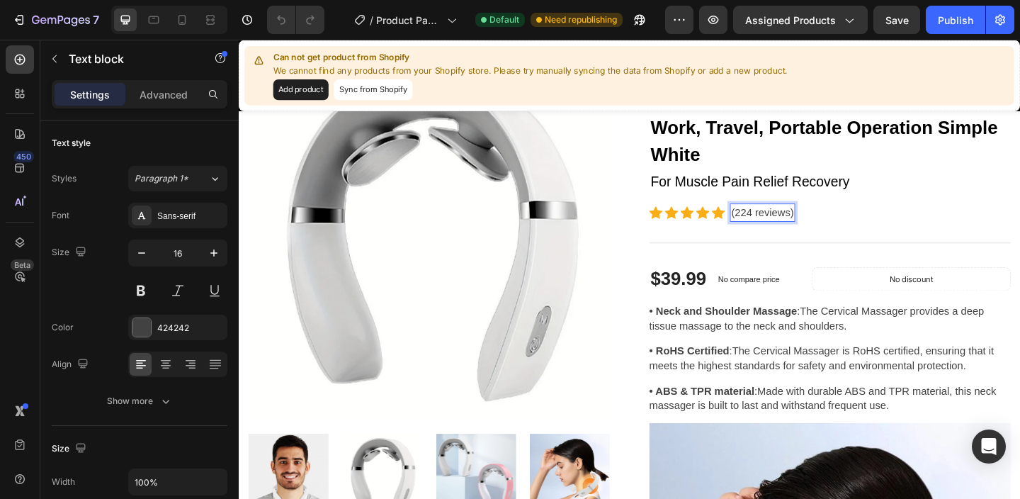
click at [801, 225] on p "(224 reviews)" at bounding box center [808, 227] width 68 height 17
click at [793, 224] on p "(224 reviews)" at bounding box center [808, 227] width 68 height 17
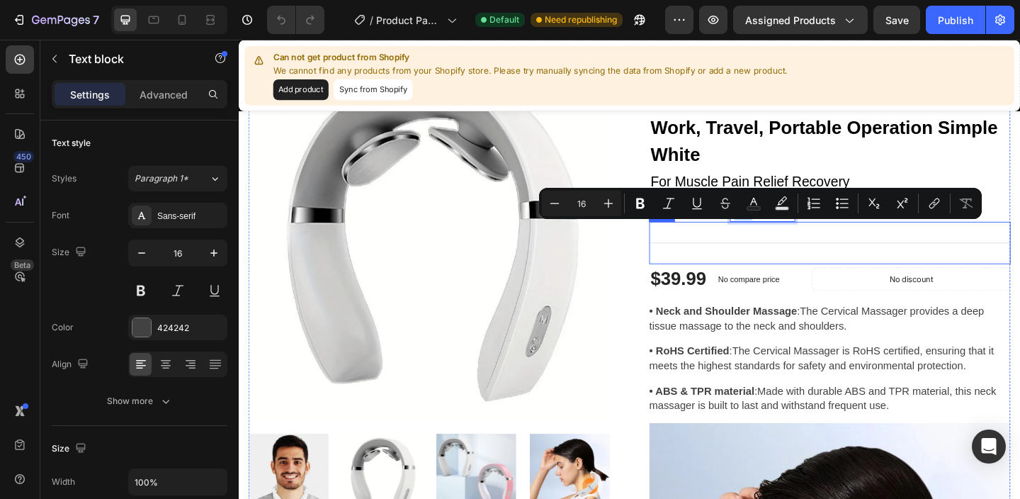
scroll to position [193, 0]
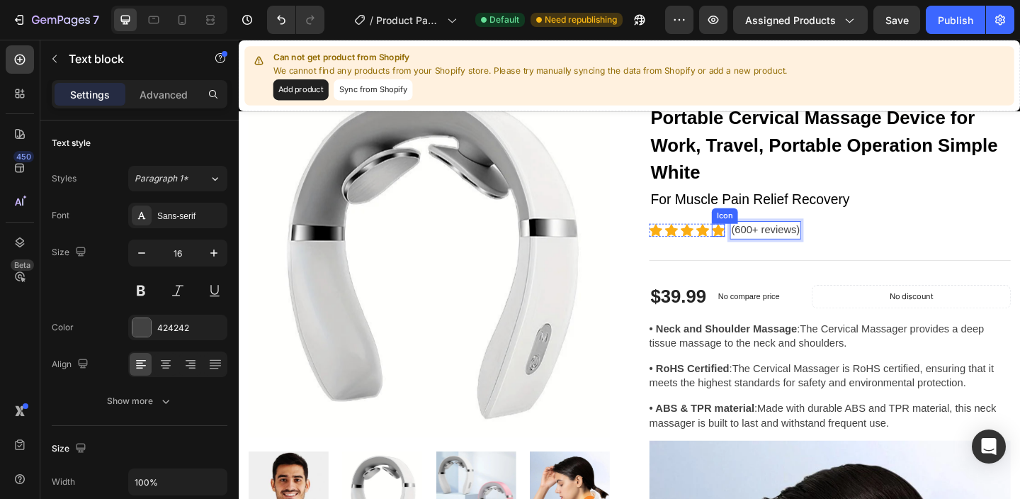
click at [757, 244] on icon at bounding box center [760, 246] width 14 height 13
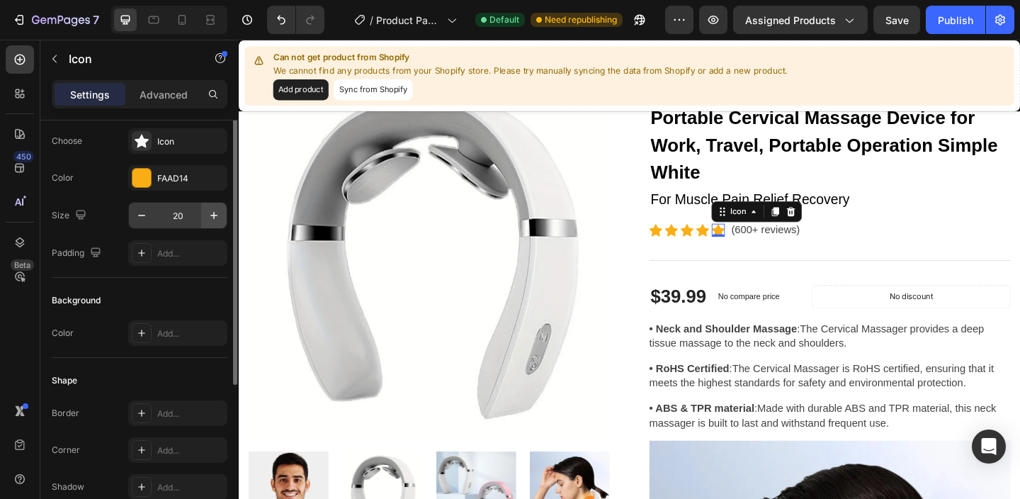
scroll to position [0, 0]
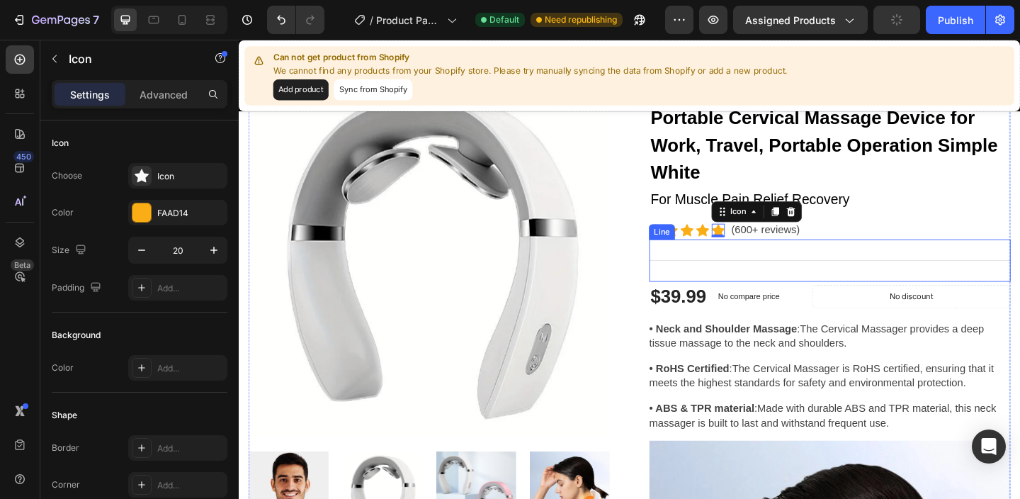
click at [843, 265] on div "Title Line" at bounding box center [881, 279] width 393 height 46
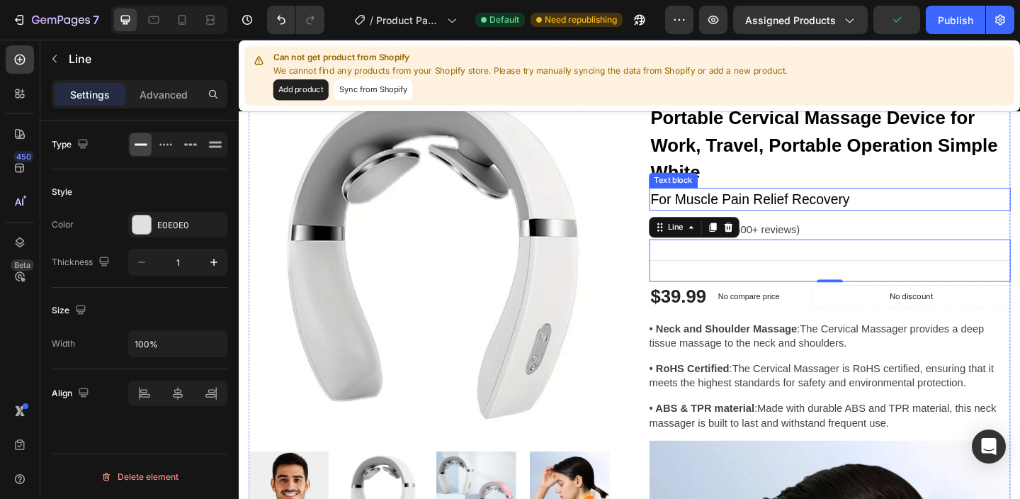
click at [853, 210] on p "For Muscle Pain Relief Recovery" at bounding box center [881, 213] width 390 height 23
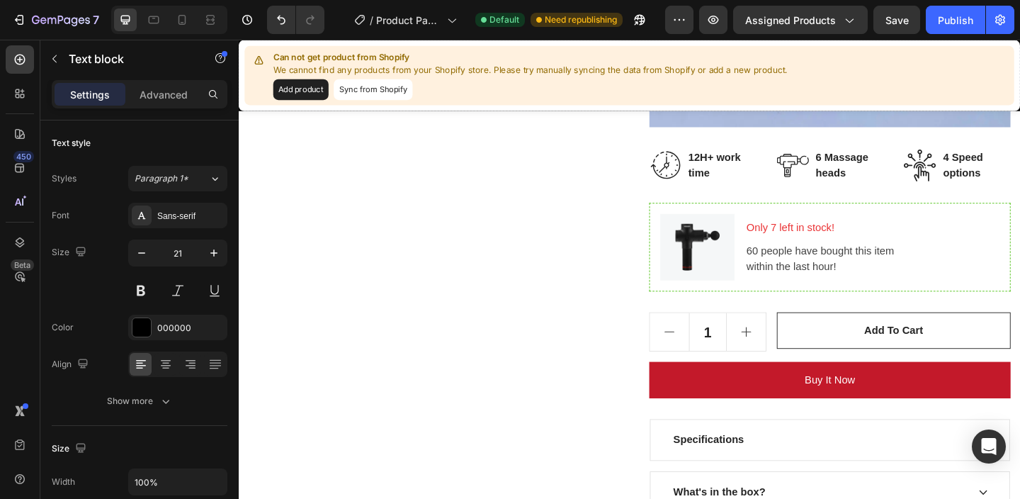
scroll to position [4859, 0]
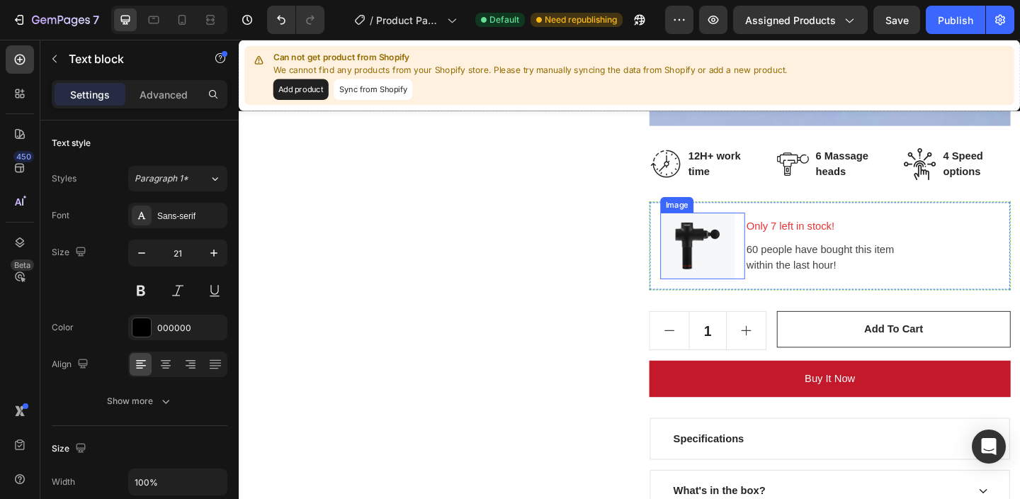
click at [733, 290] on img at bounding box center [737, 263] width 81 height 72
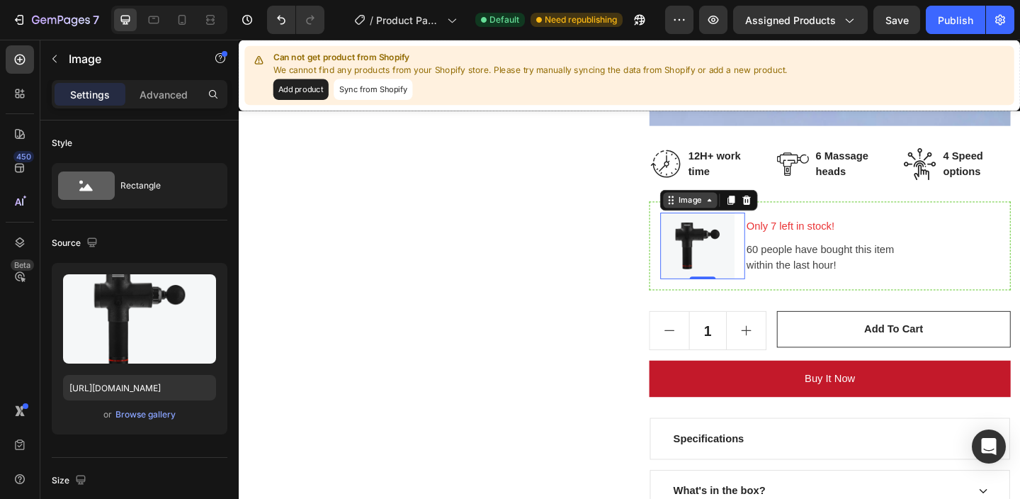
click at [748, 215] on icon at bounding box center [750, 213] width 11 height 11
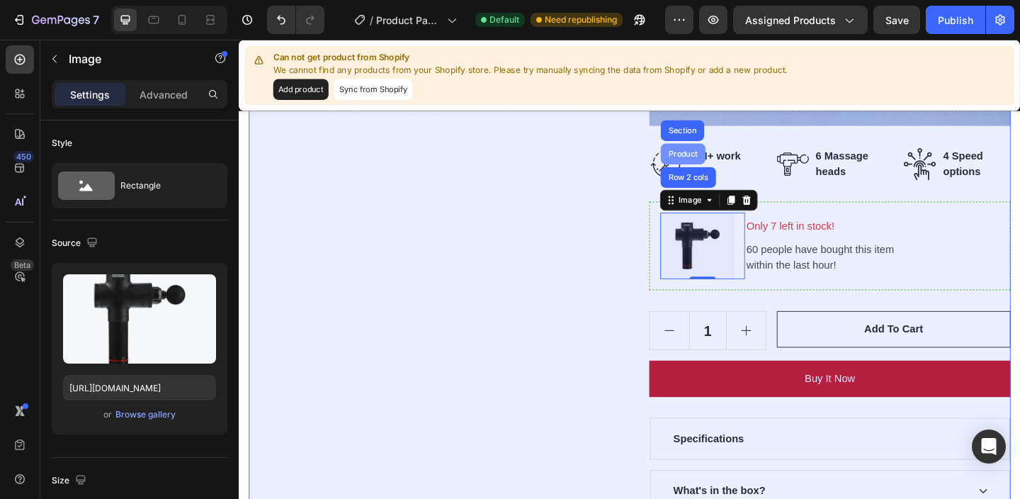
click at [718, 157] on div "Product" at bounding box center [722, 163] width 49 height 23
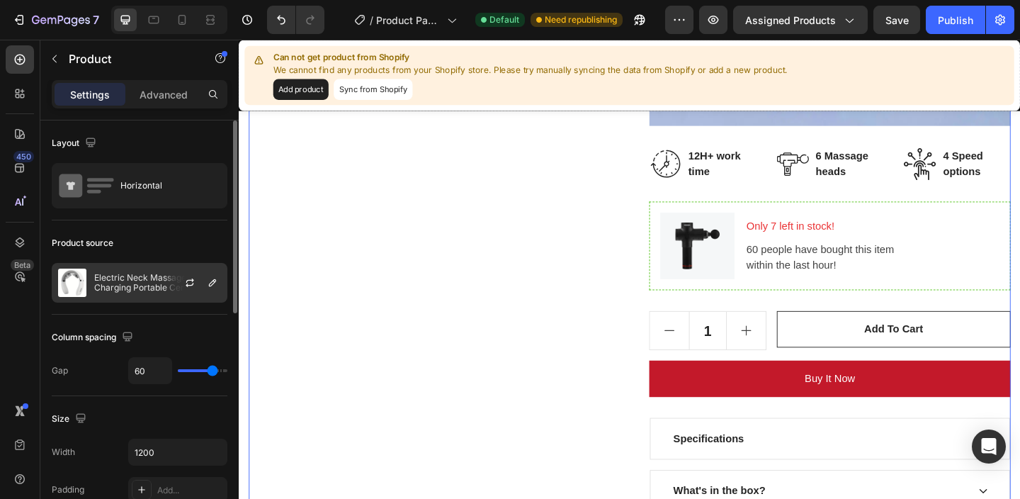
click at [76, 280] on img at bounding box center [72, 282] width 28 height 28
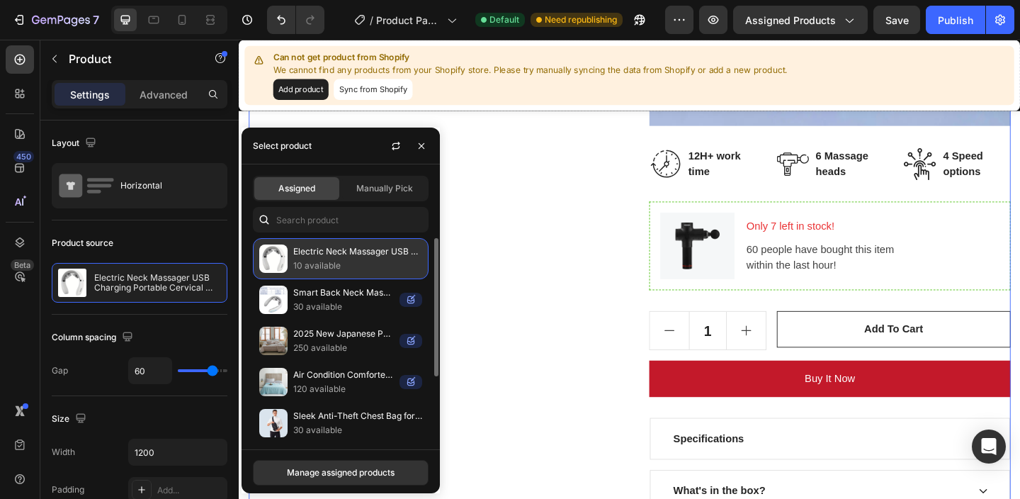
click at [280, 258] on img at bounding box center [273, 258] width 28 height 28
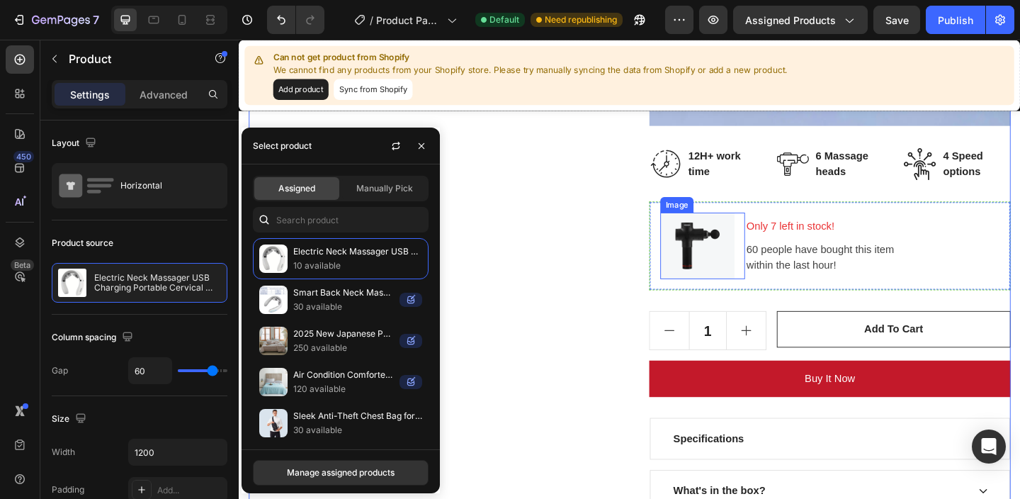
click at [724, 256] on img at bounding box center [737, 263] width 81 height 72
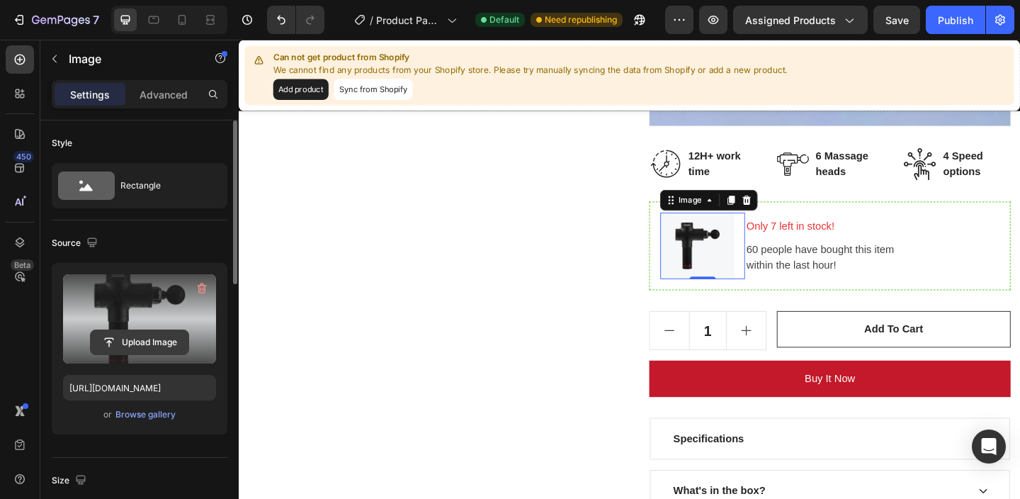
click at [132, 336] on input "file" at bounding box center [140, 342] width 98 height 24
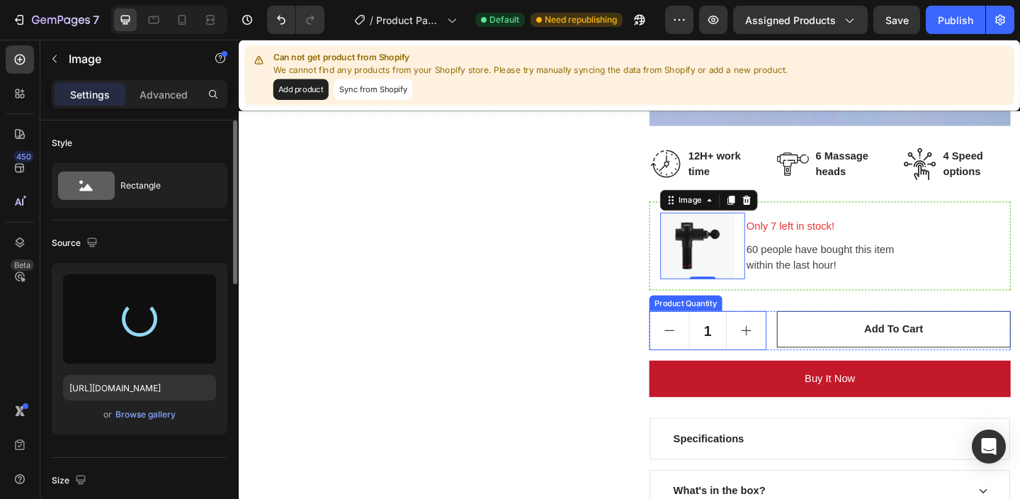
type input "[URL][DOMAIN_NAME]"
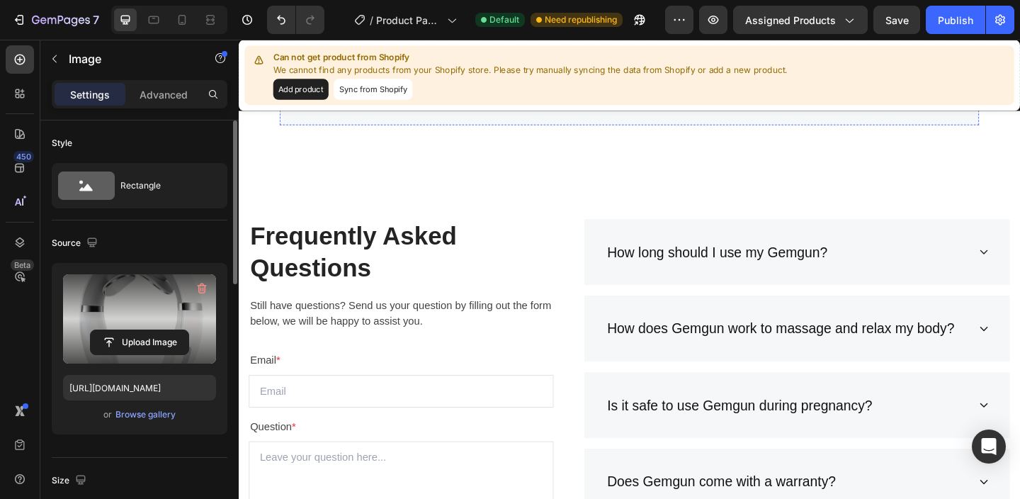
scroll to position [8821, 0]
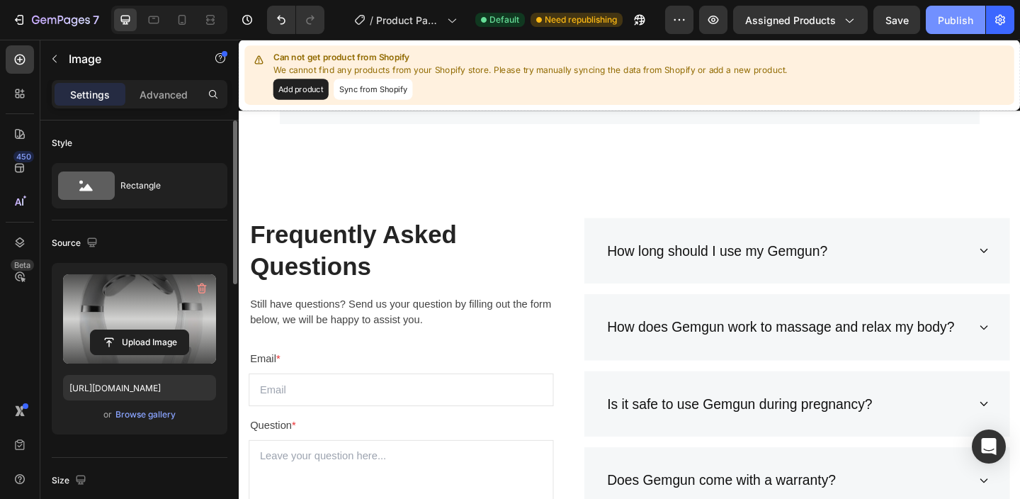
click at [943, 18] on div "Publish" at bounding box center [955, 20] width 35 height 15
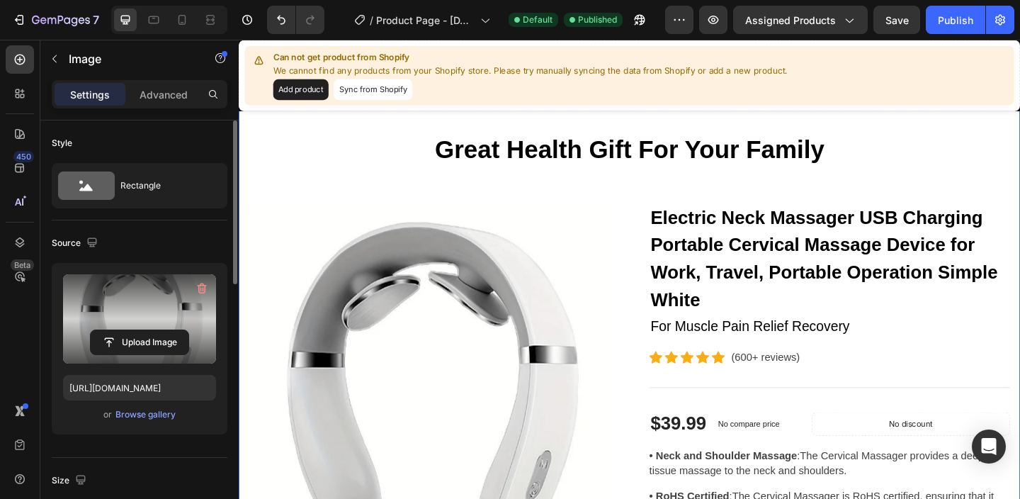
scroll to position [0, 0]
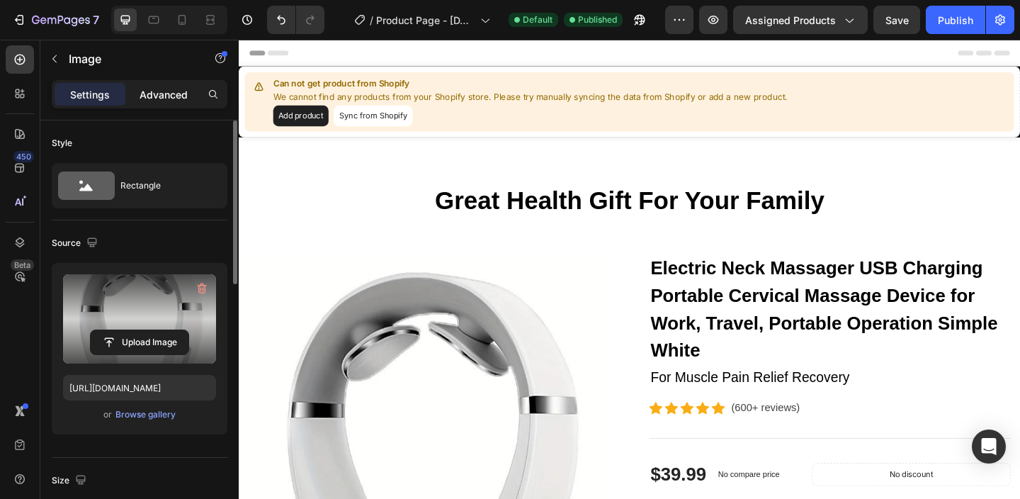
click at [171, 99] on p "Advanced" at bounding box center [164, 94] width 48 height 15
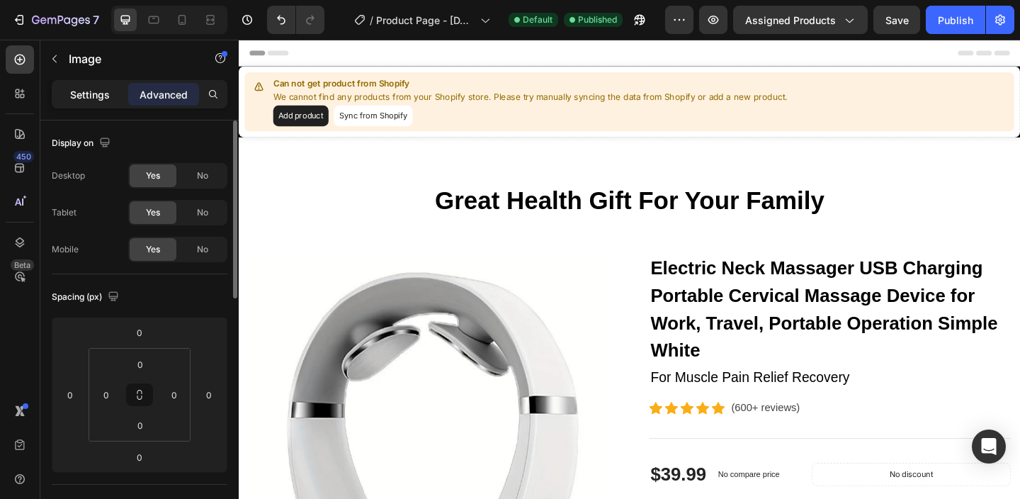
click at [102, 96] on p "Settings" at bounding box center [90, 94] width 40 height 15
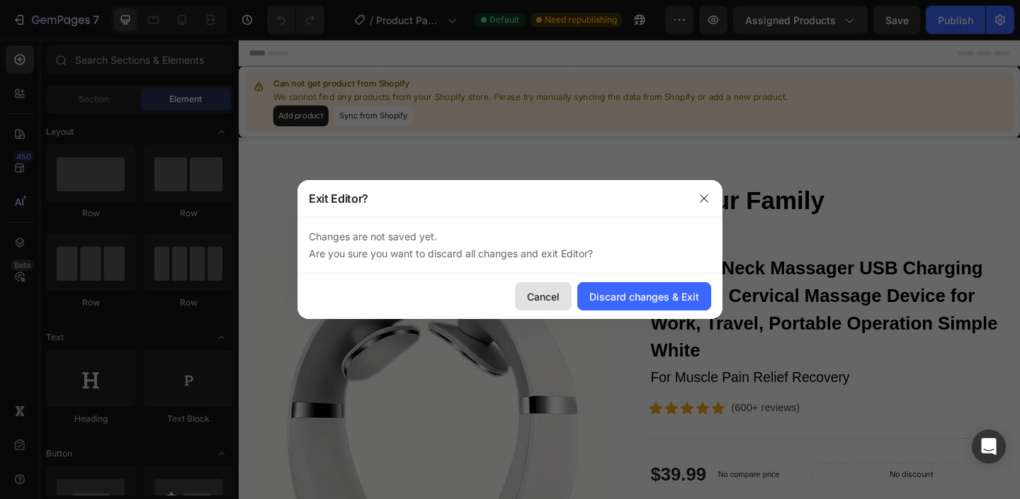
click at [550, 299] on div "Cancel" at bounding box center [543, 296] width 33 height 15
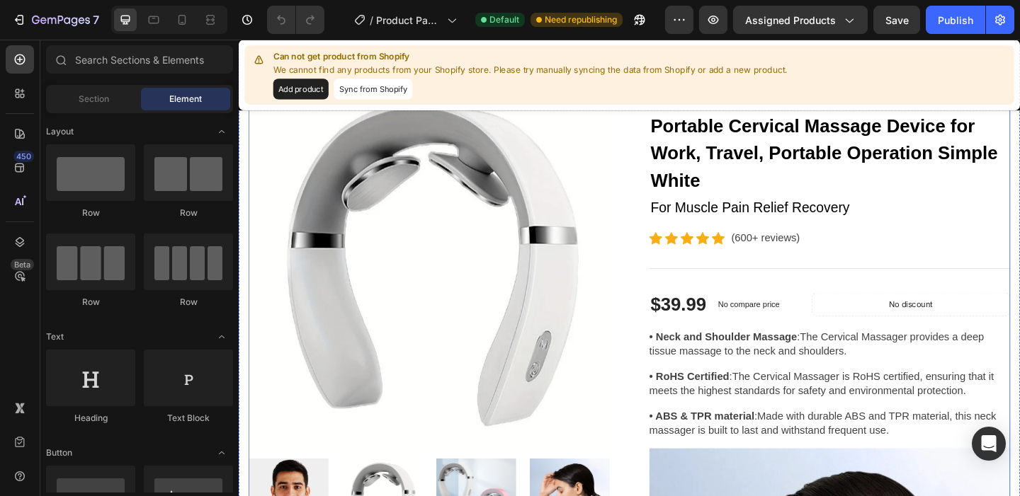
scroll to position [232, 0]
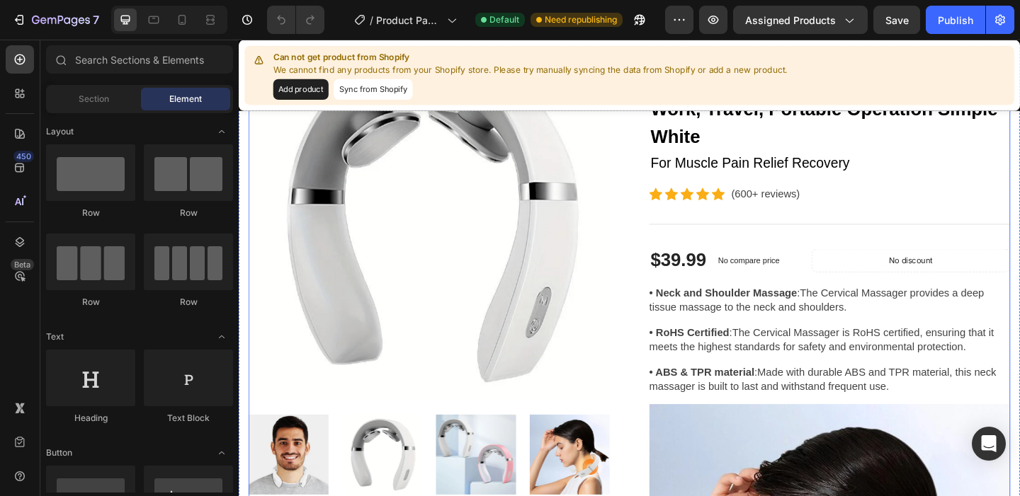
click at [605, 193] on img at bounding box center [445, 236] width 393 height 393
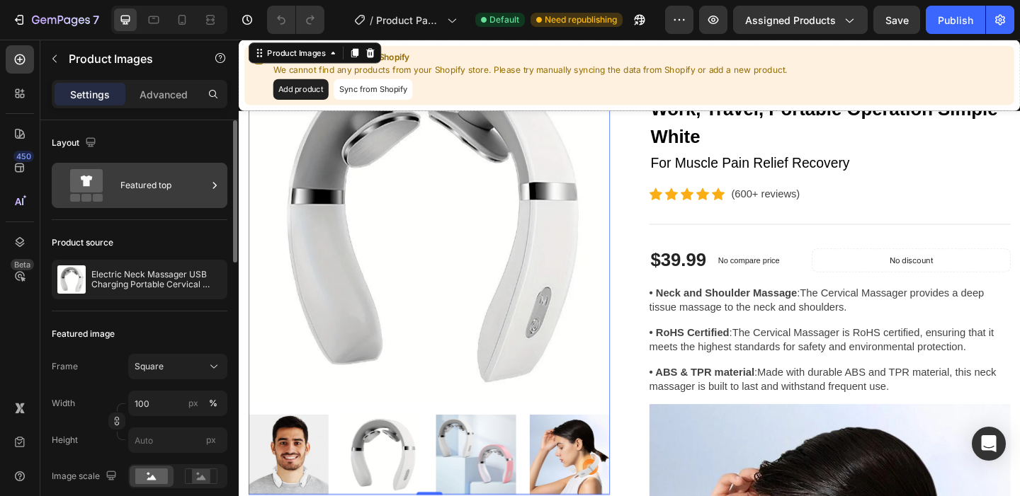
click at [219, 186] on icon at bounding box center [214, 185] width 14 height 14
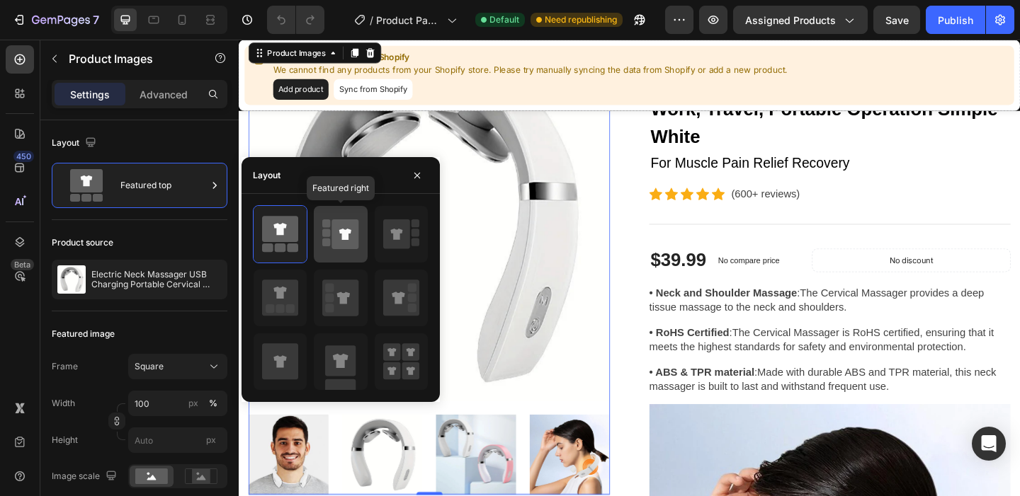
click at [333, 224] on icon at bounding box center [345, 235] width 27 height 30
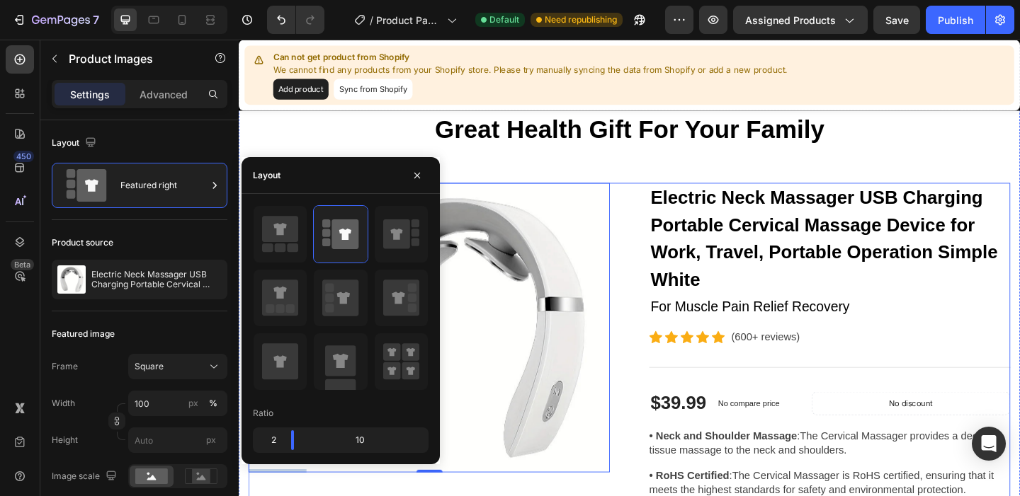
scroll to position [52, 0]
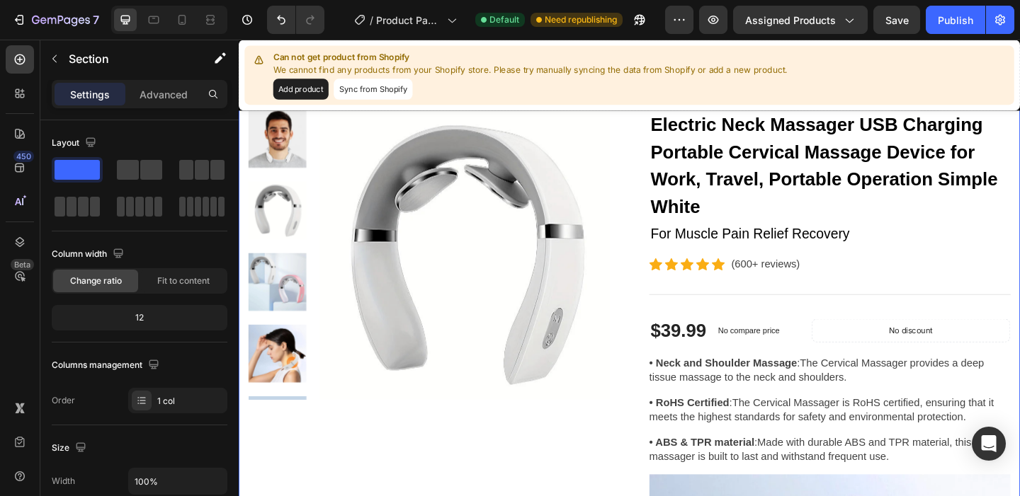
scroll to position [177, 0]
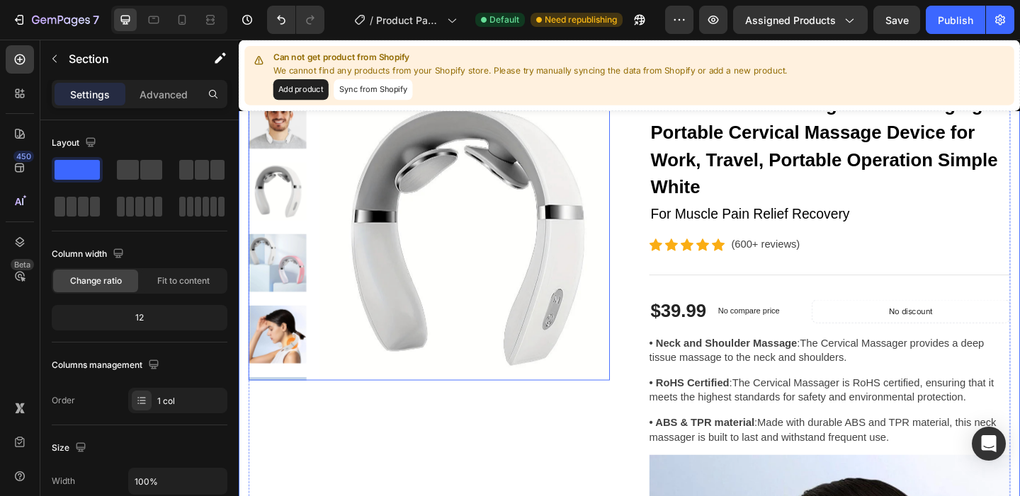
click at [382, 232] on img at bounding box center [484, 252] width 315 height 315
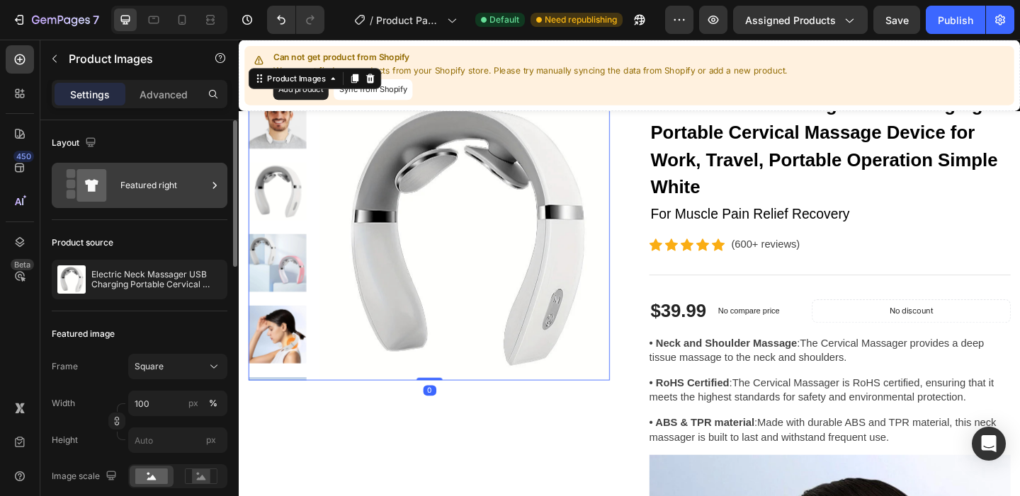
click at [211, 185] on icon at bounding box center [214, 185] width 14 height 14
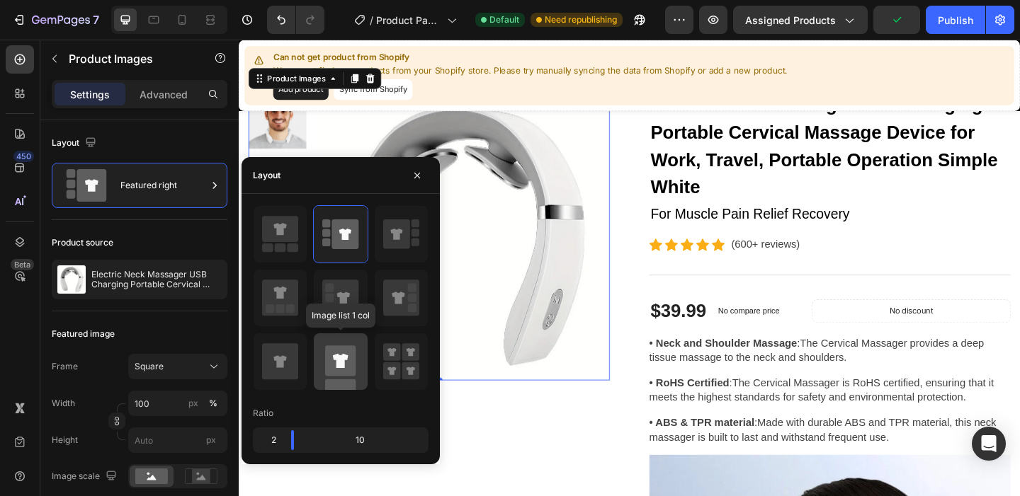
click at [353, 362] on rect at bounding box center [340, 361] width 30 height 30
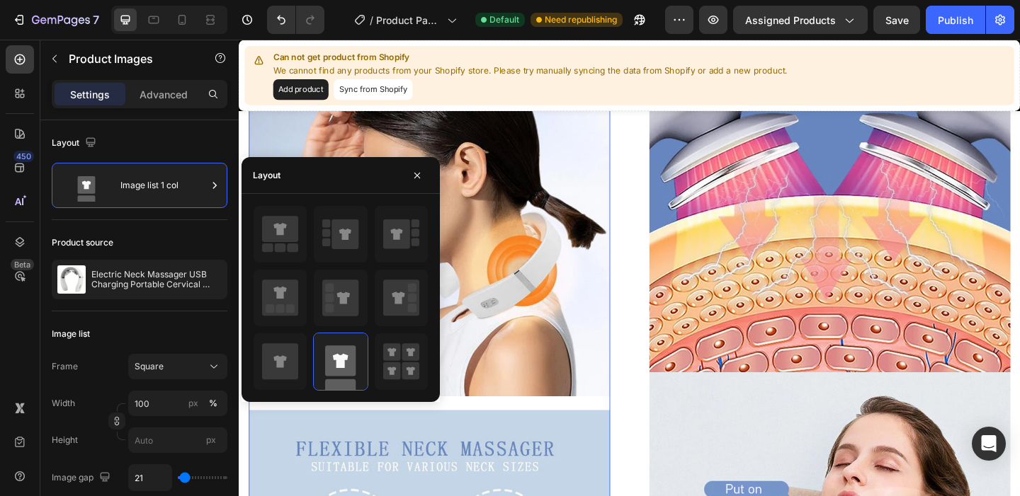
scroll to position [1059, 0]
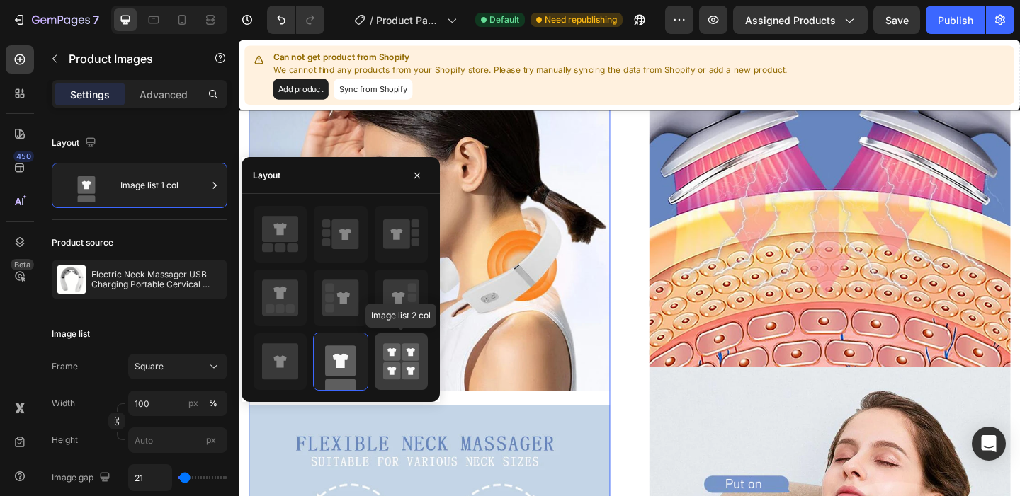
click at [414, 358] on rect at bounding box center [411, 352] width 18 height 18
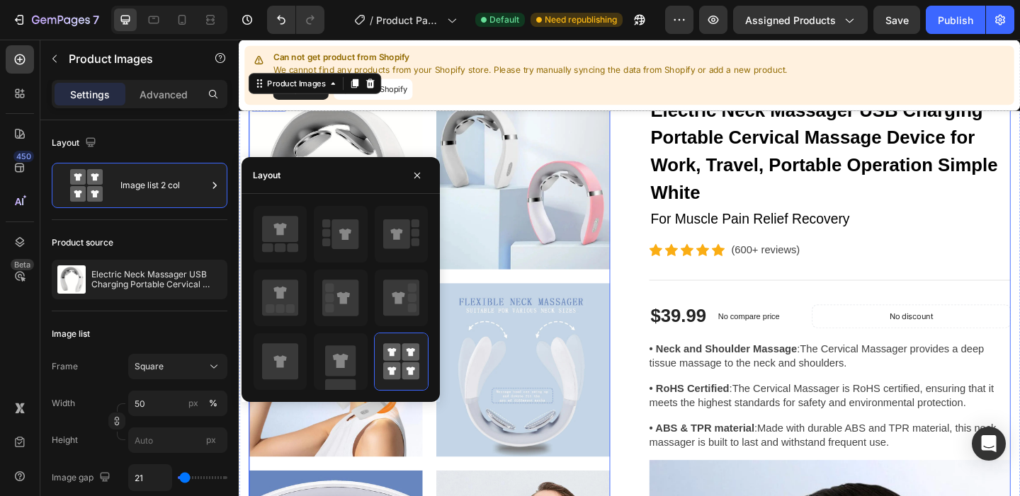
scroll to position [183, 0]
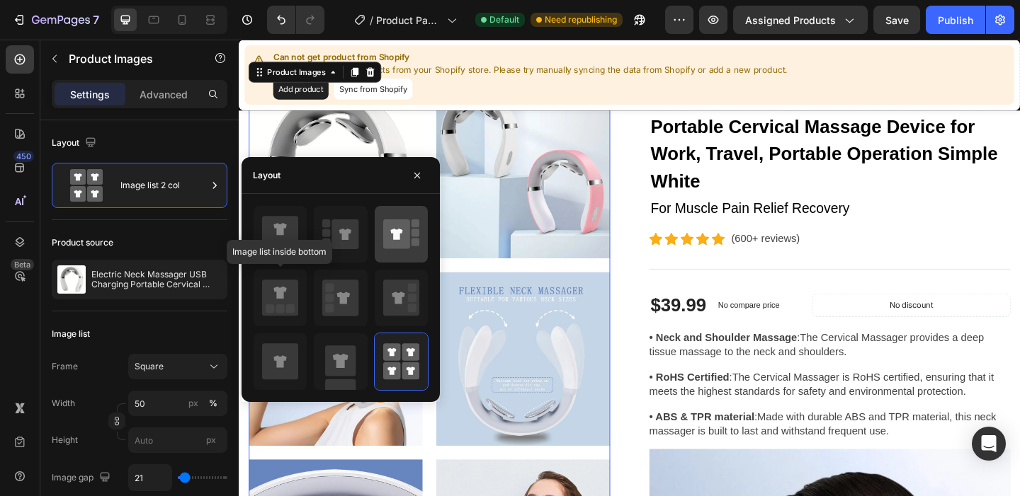
click at [274, 293] on icon at bounding box center [280, 298] width 36 height 36
type input "100"
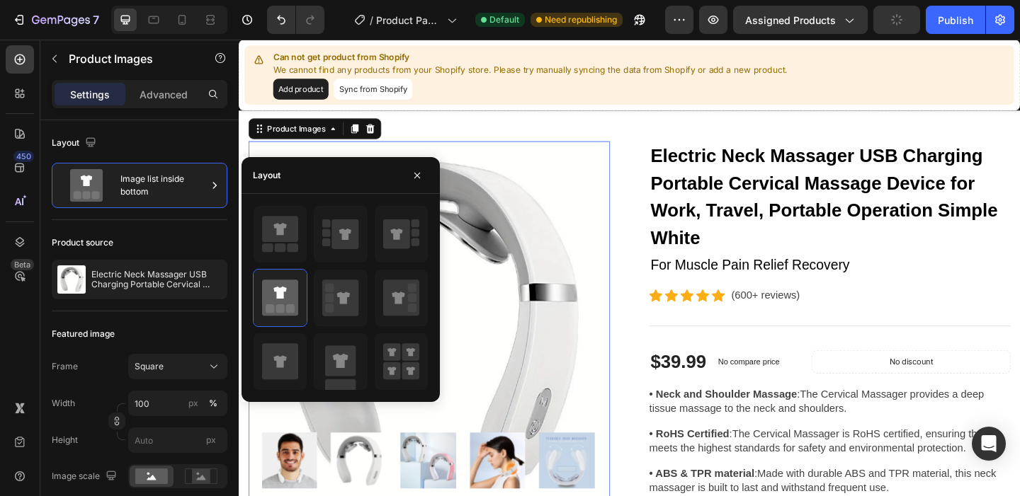
scroll to position [100, 0]
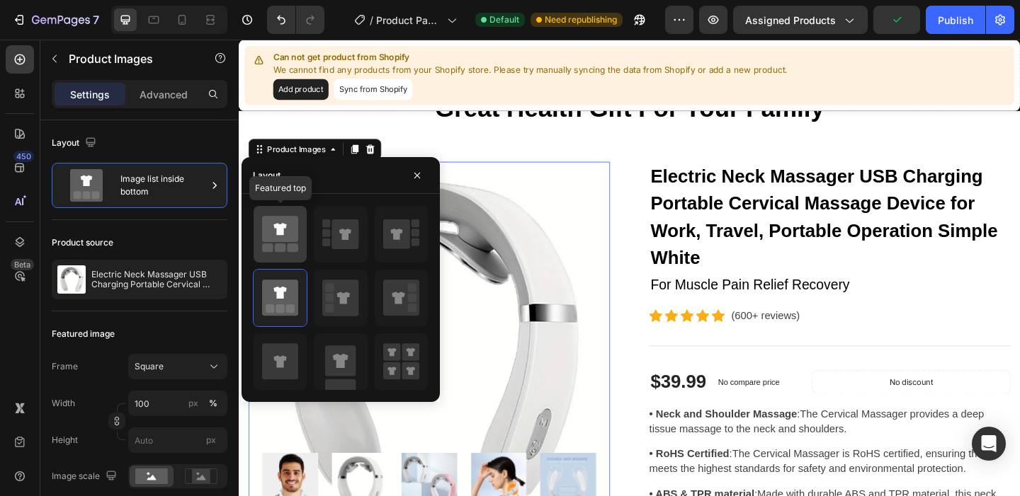
click at [289, 223] on icon at bounding box center [280, 229] width 36 height 26
type input "25"
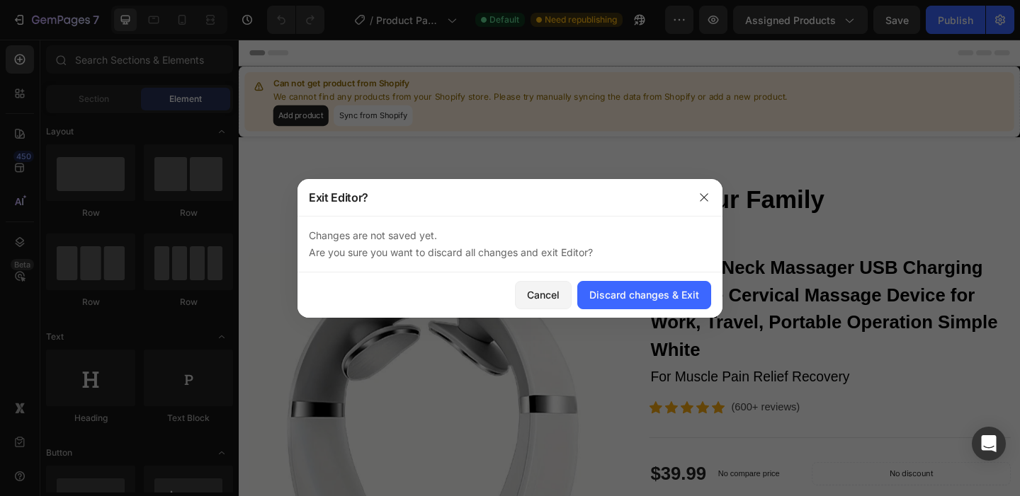
scroll to position [0, 0]
click at [533, 298] on div "Cancel" at bounding box center [543, 295] width 33 height 15
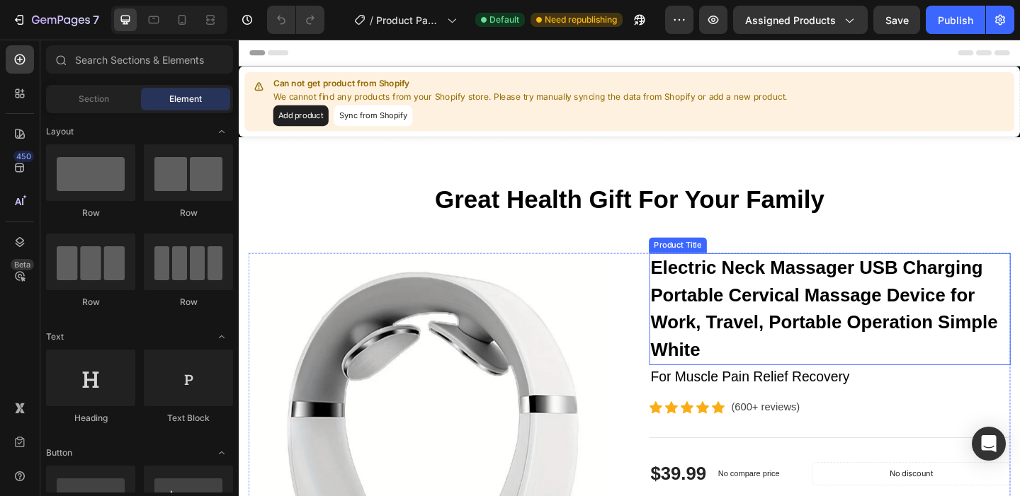
click at [758, 307] on h2 "Electric Neck Massager USB Charging Portable Cervical Massage Device for Work, …" at bounding box center [881, 333] width 393 height 122
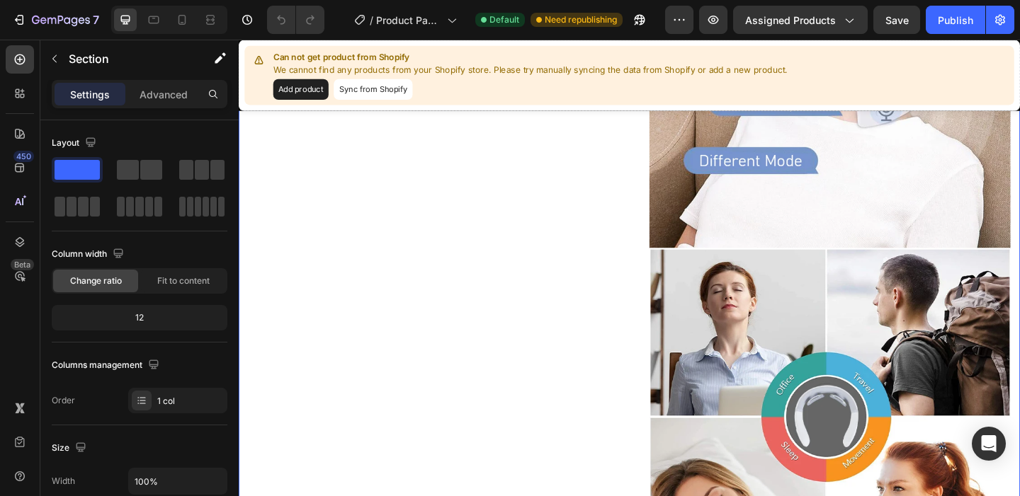
scroll to position [1736, 0]
